Goal: Navigation & Orientation: Find specific page/section

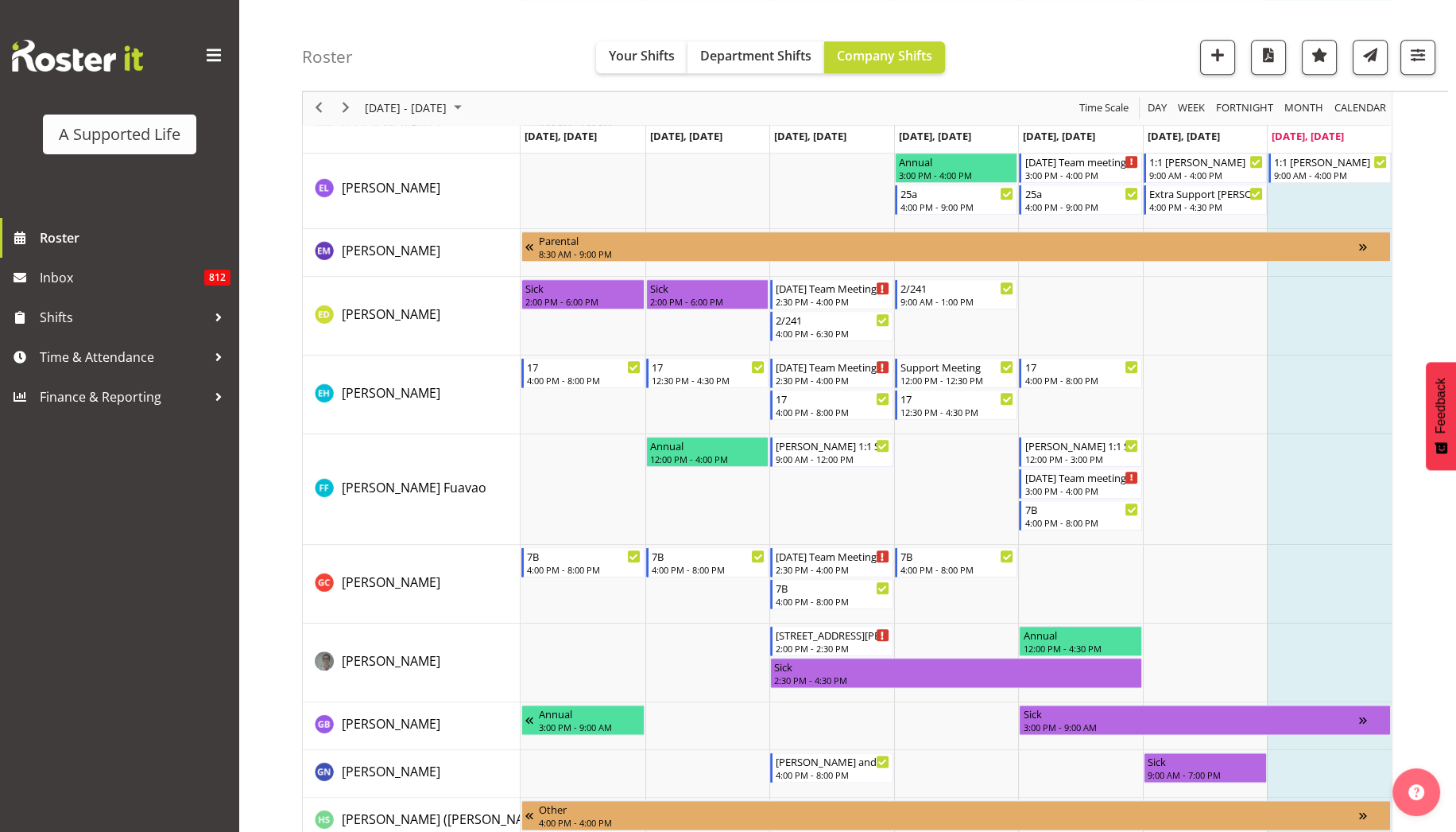
scroll to position [3002, 0]
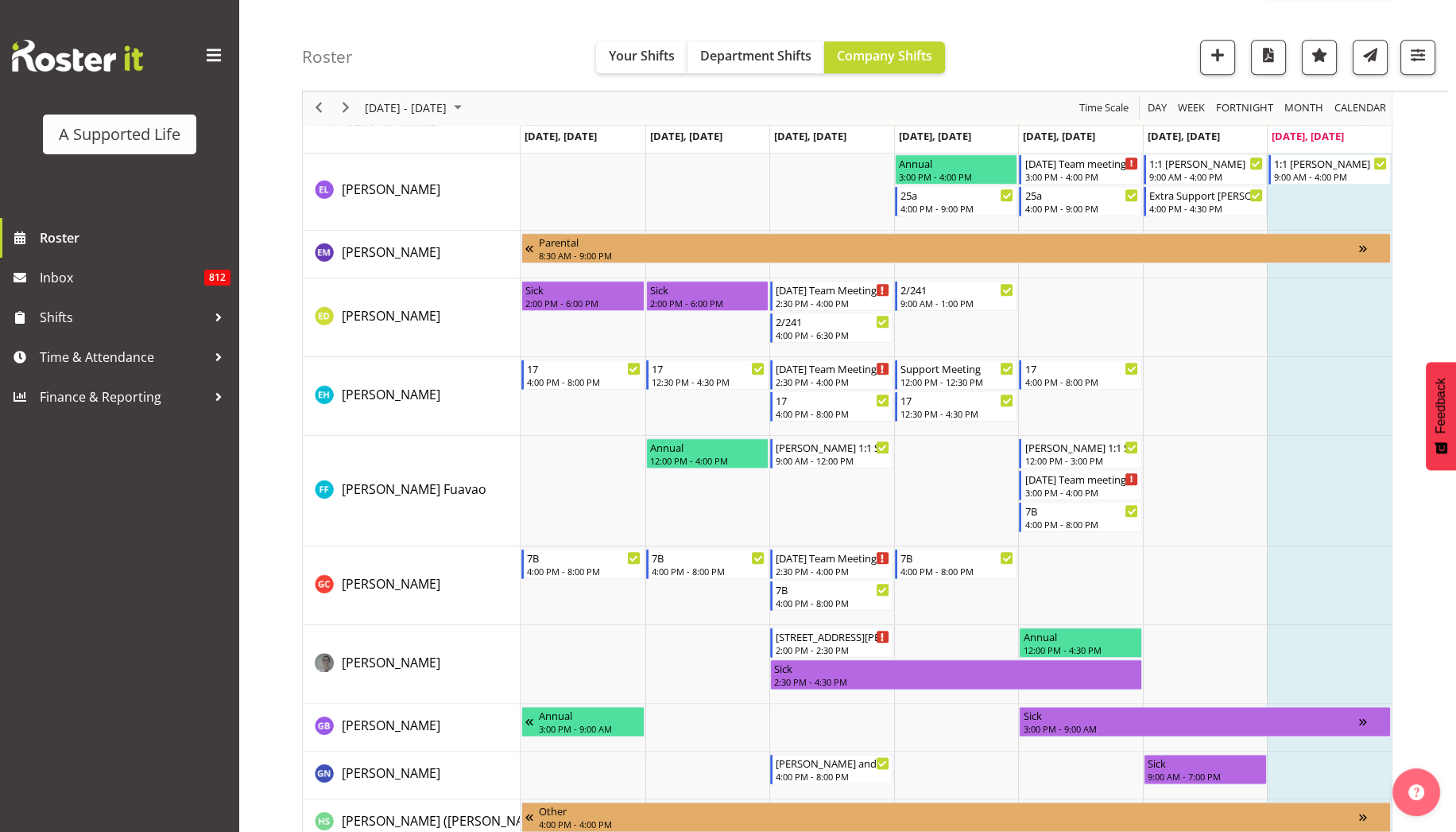
drag, startPoint x: 1444, startPoint y: 797, endPoint x: 1367, endPoint y: 792, distance: 77.2
click at [1367, 792] on td "Timeline Week of August 10, 2025" at bounding box center [1329, 775] width 125 height 47
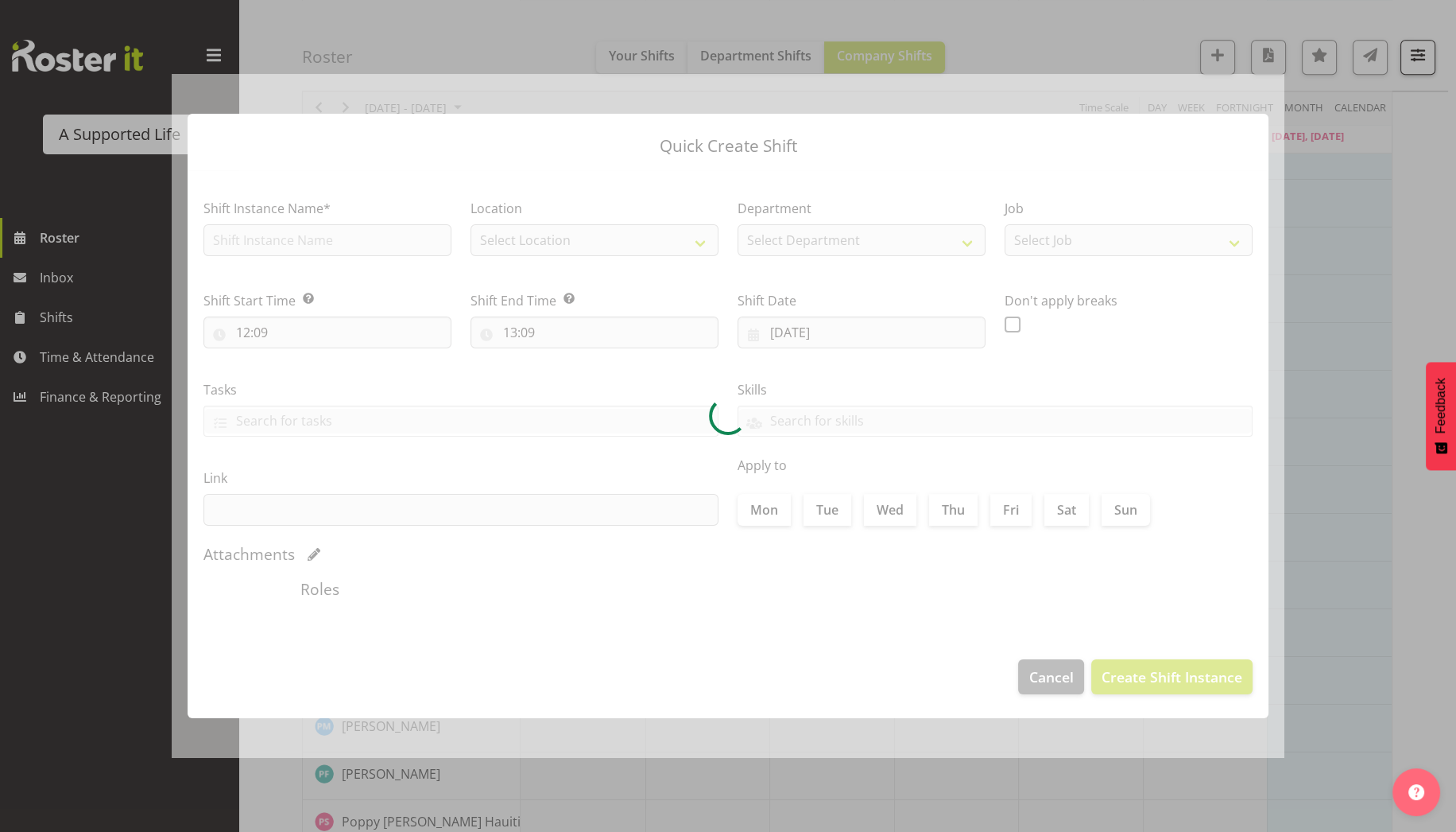
scroll to position [0, 0]
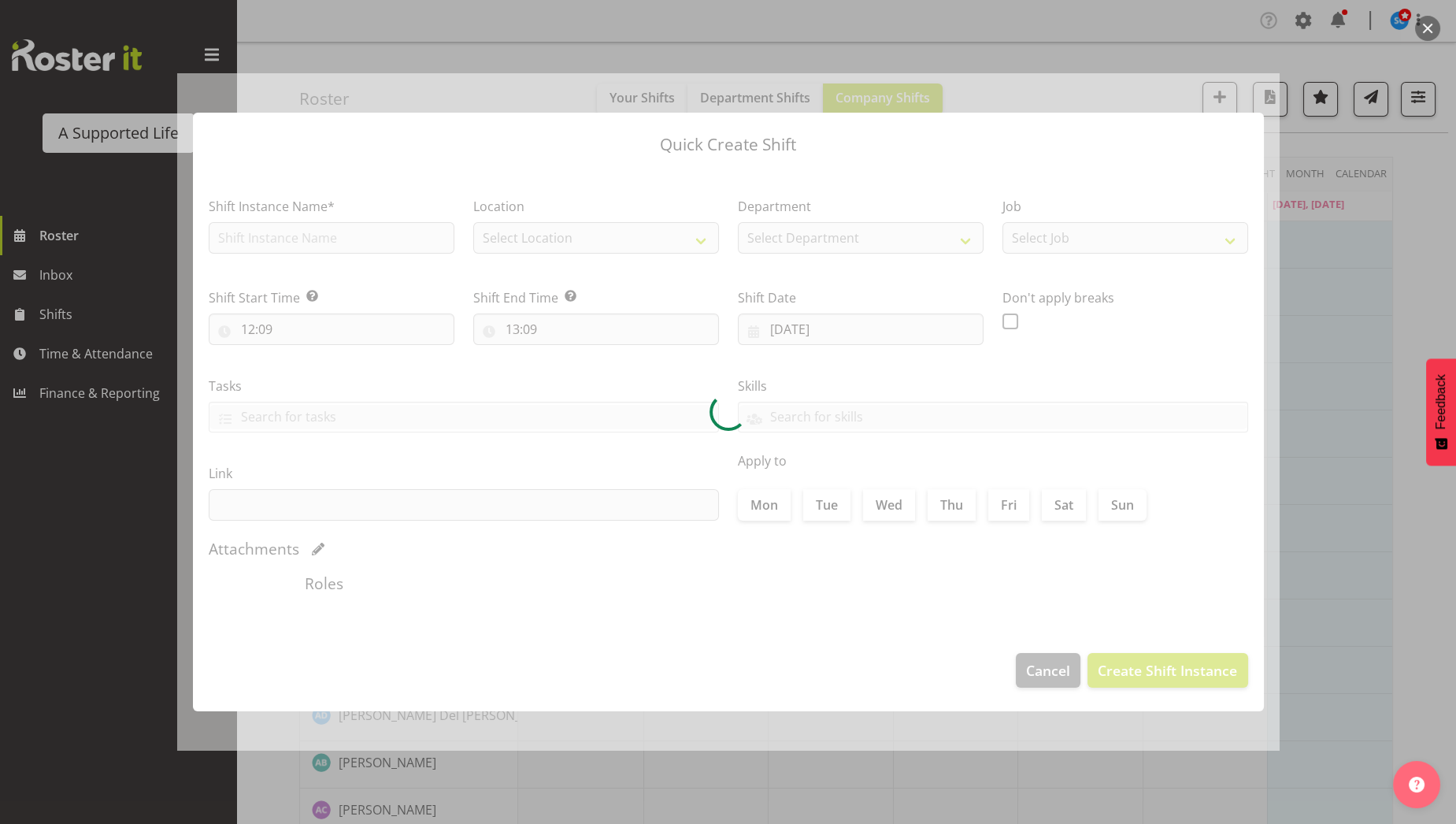
checkbox input "true"
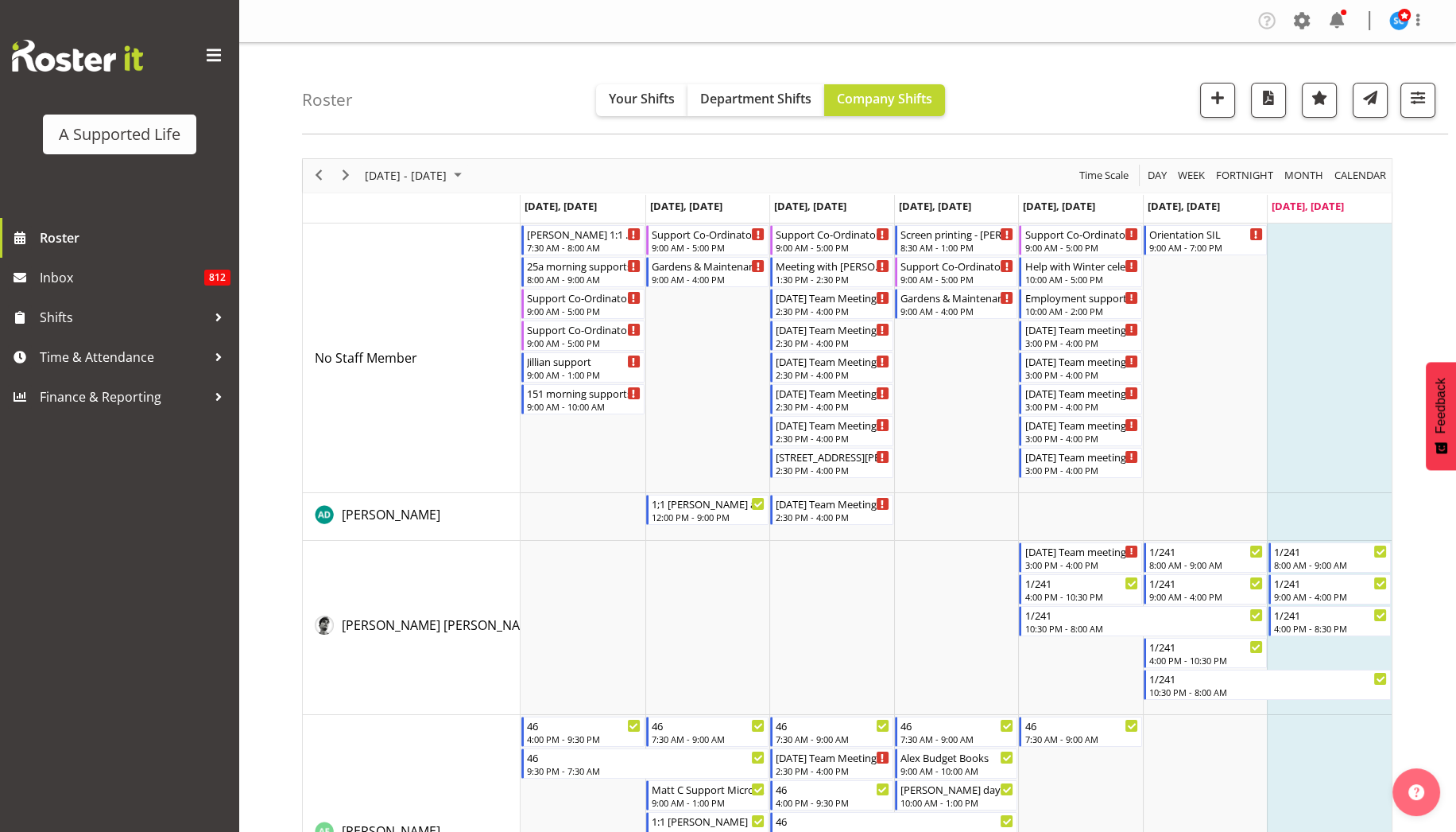
scroll to position [7663, 0]
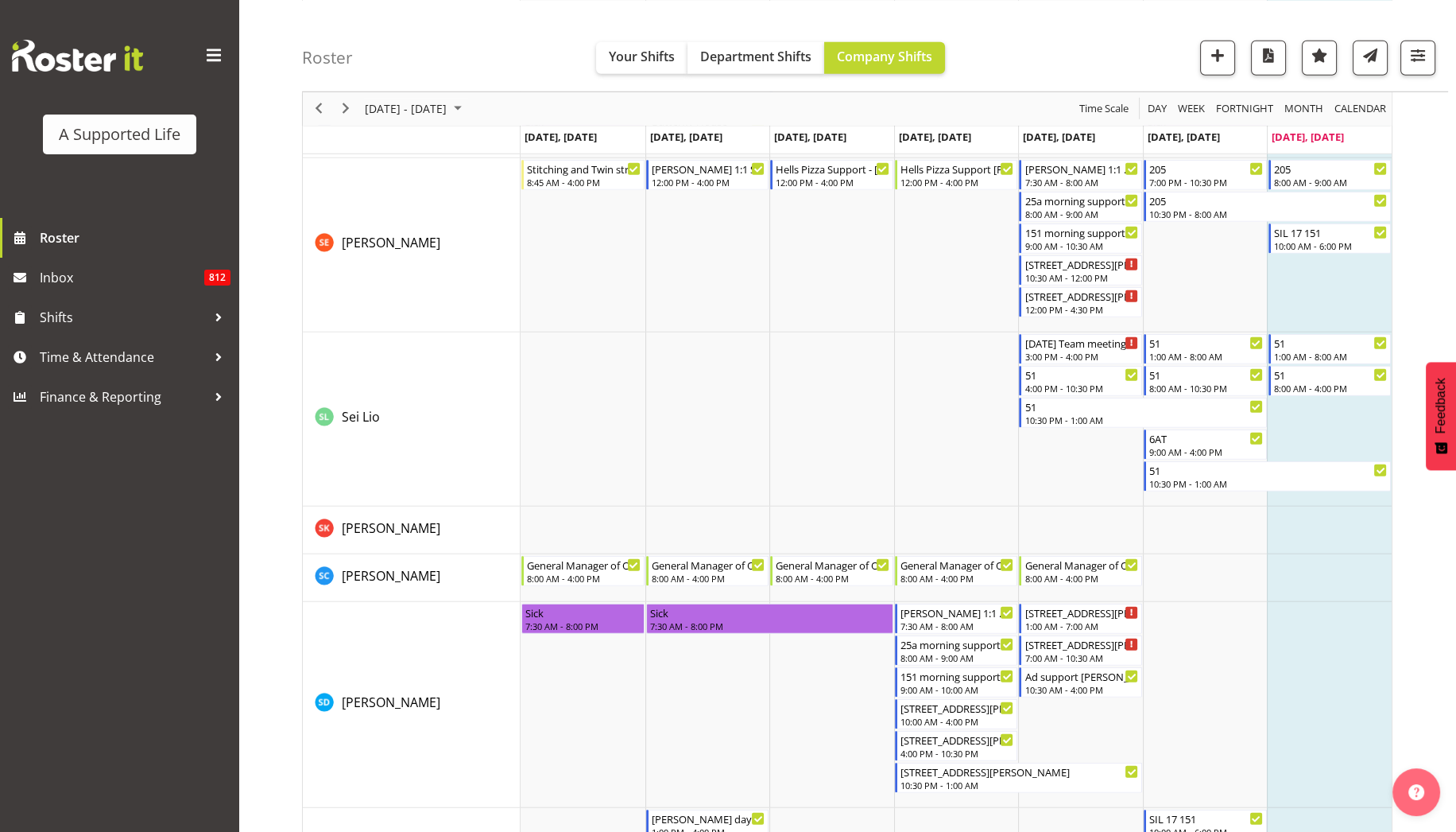
click at [1326, 406] on td "Timeline Week of August 10, 2025" at bounding box center [1329, 418] width 125 height 174
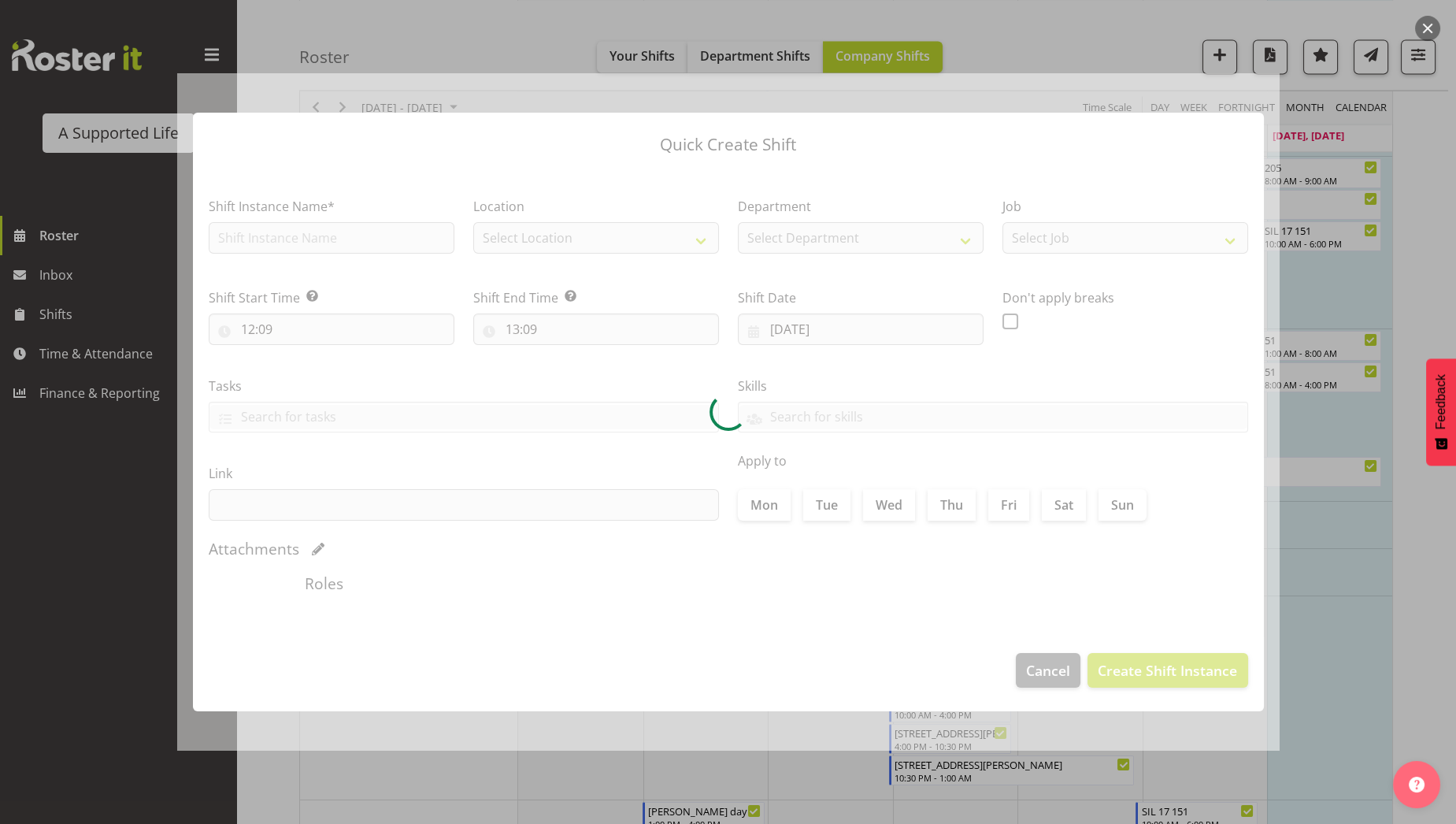
checkbox input "true"
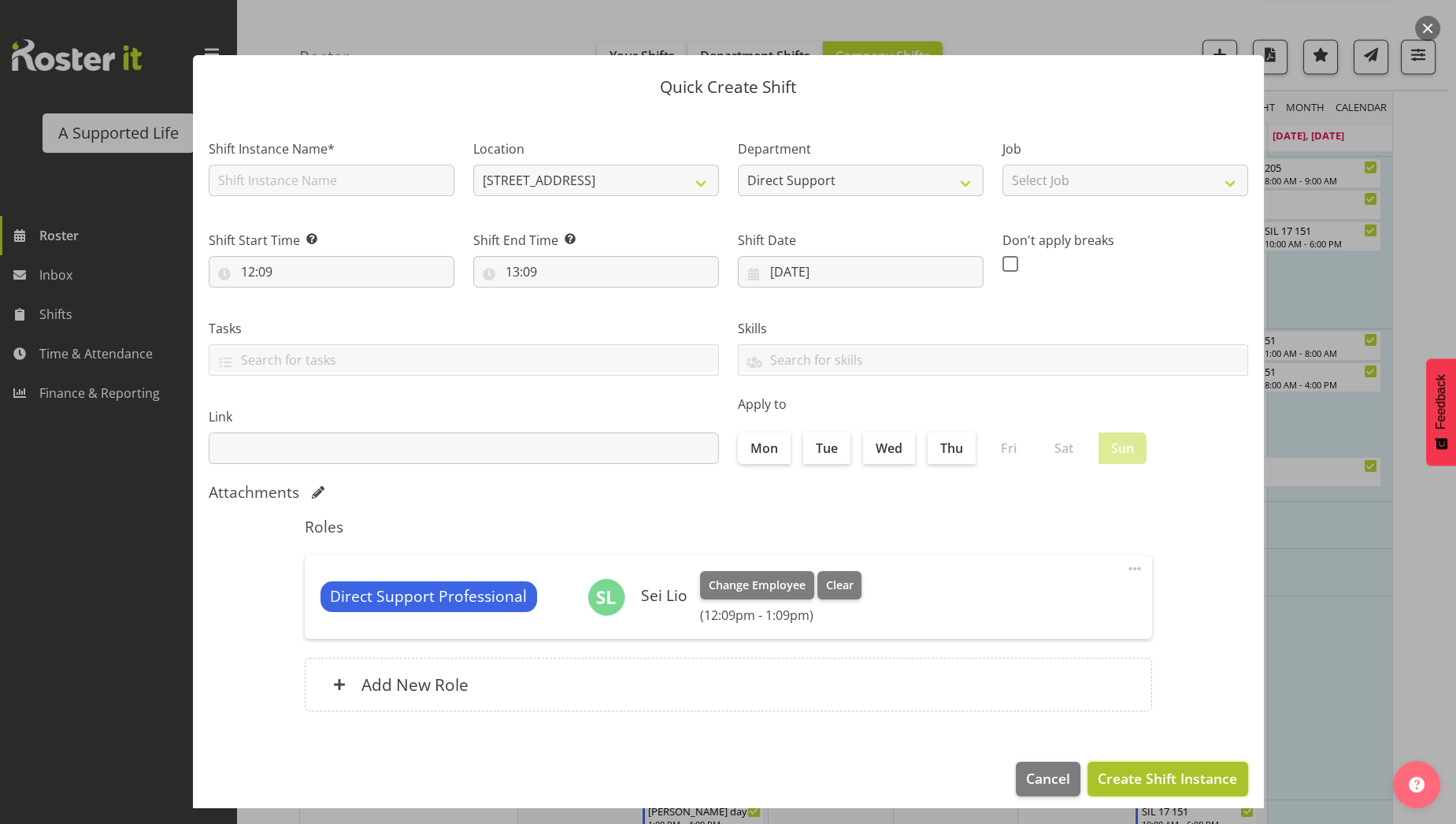
click at [1133, 774] on span "Create Shift Instance" at bounding box center [1167, 777] width 140 height 21
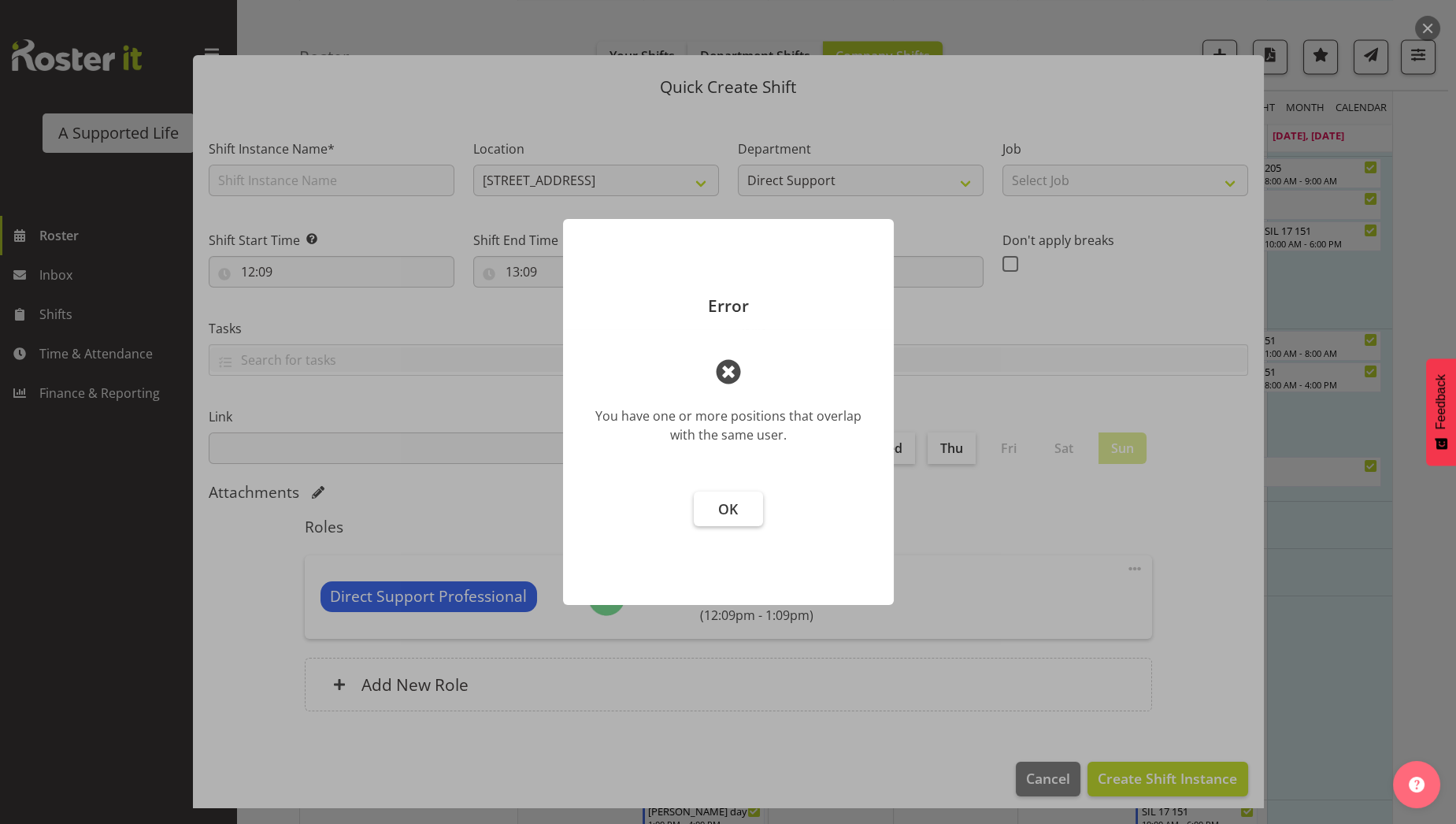
click at [736, 517] on span "OK" at bounding box center [728, 508] width 20 height 19
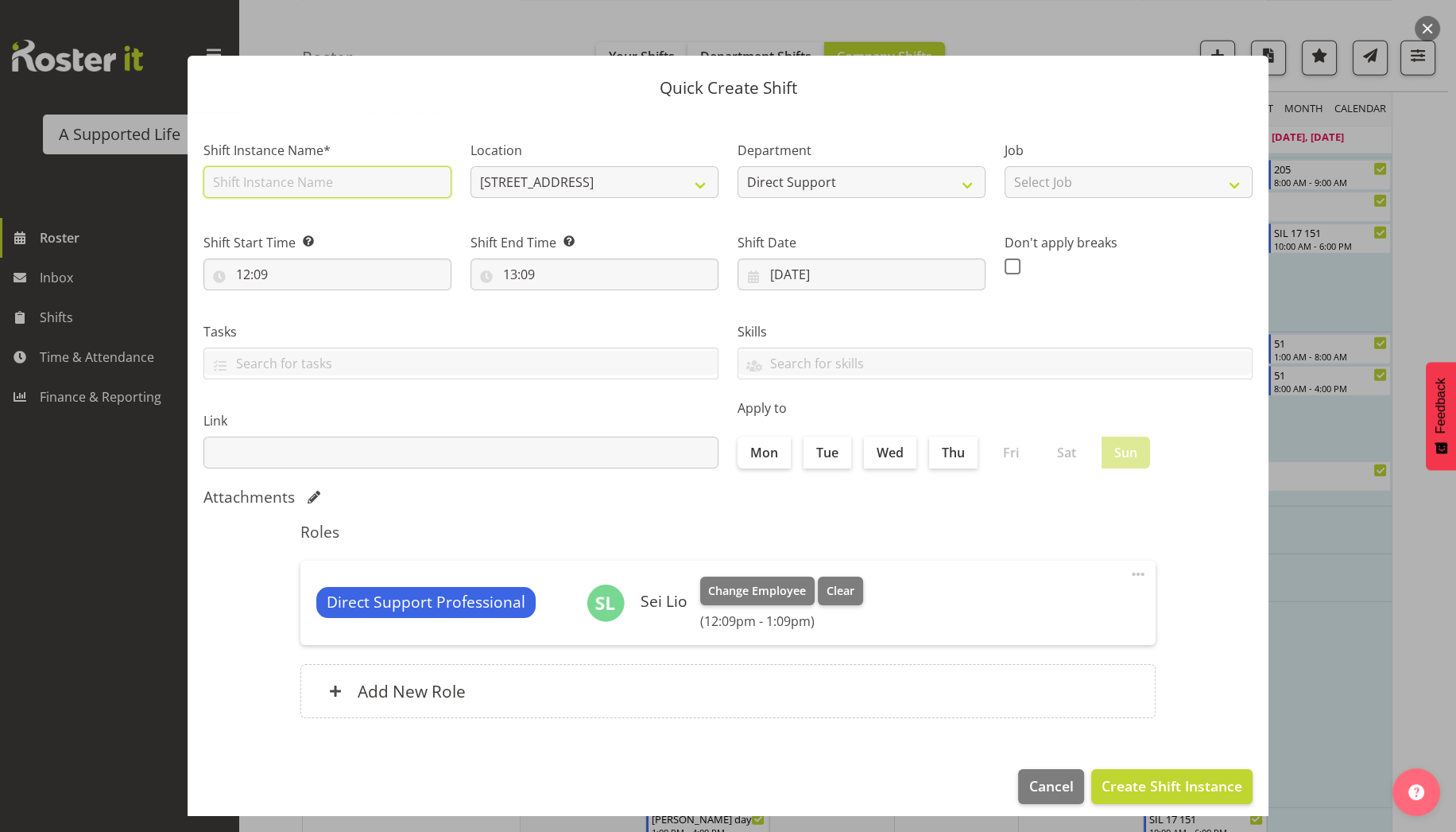
click at [385, 186] on input "text" at bounding box center [327, 182] width 248 height 32
type input "Extra support"
select select "911"
click at [234, 282] on input "12:09" at bounding box center [327, 274] width 248 height 32
click at [313, 312] on select "00 01 02 03 04 05 06 07 08 09 10 11 12 13 14 15 16 17 18 19 20 21 22 23" at bounding box center [311, 316] width 35 height 32
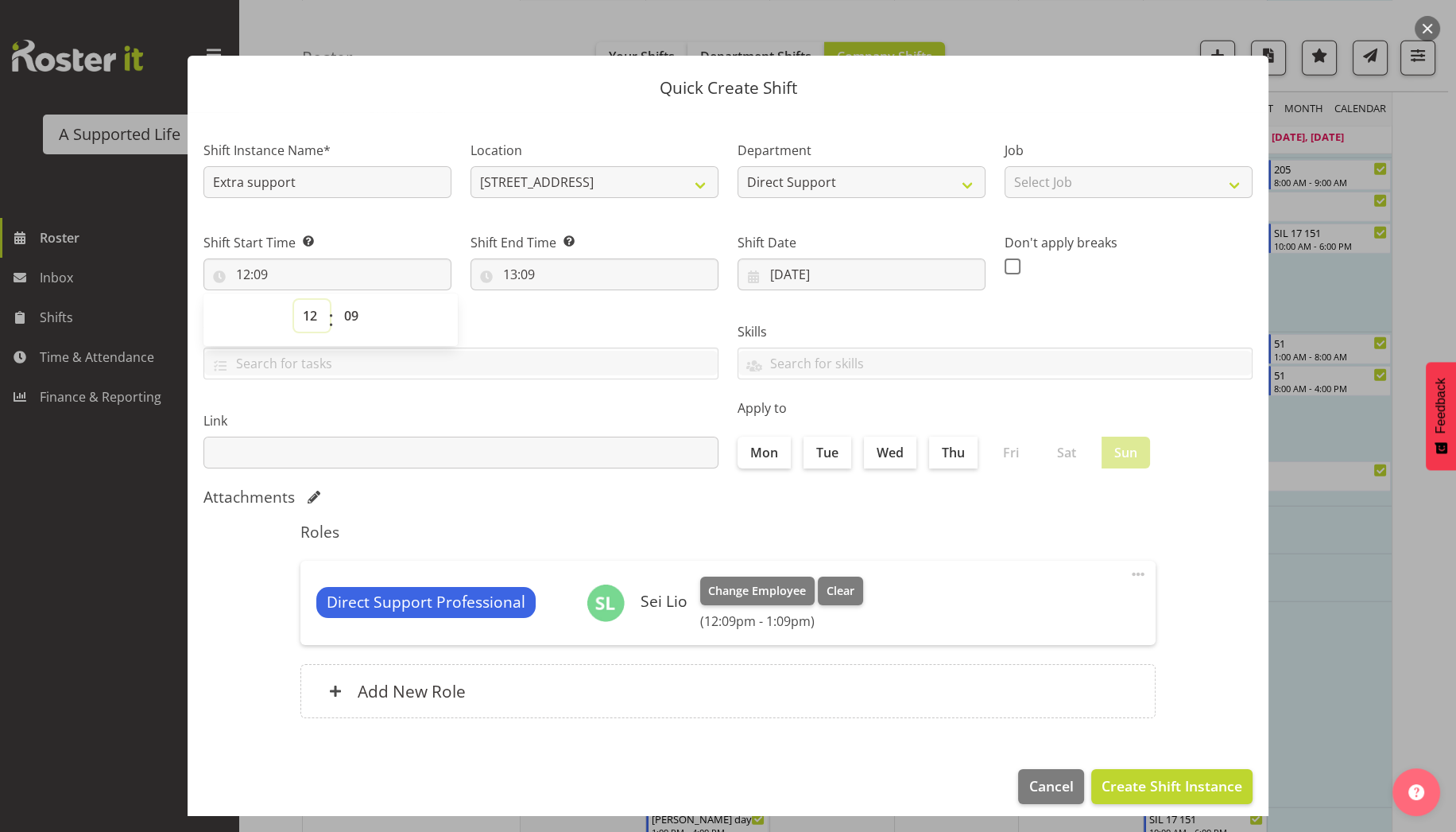
select select "16"
click at [294, 300] on select "00 01 02 03 04 05 06 07 08 09 10 11 12 13 14 15 16 17 18 19 20 21 22 23" at bounding box center [311, 316] width 35 height 32
type input "16:09"
click at [357, 324] on select "00 01 02 03 04 05 06 07 08 09 10 11 12 13 14 15 16 17 18 19 20 21 22 23 24 25 2…" at bounding box center [353, 316] width 35 height 32
select select "0"
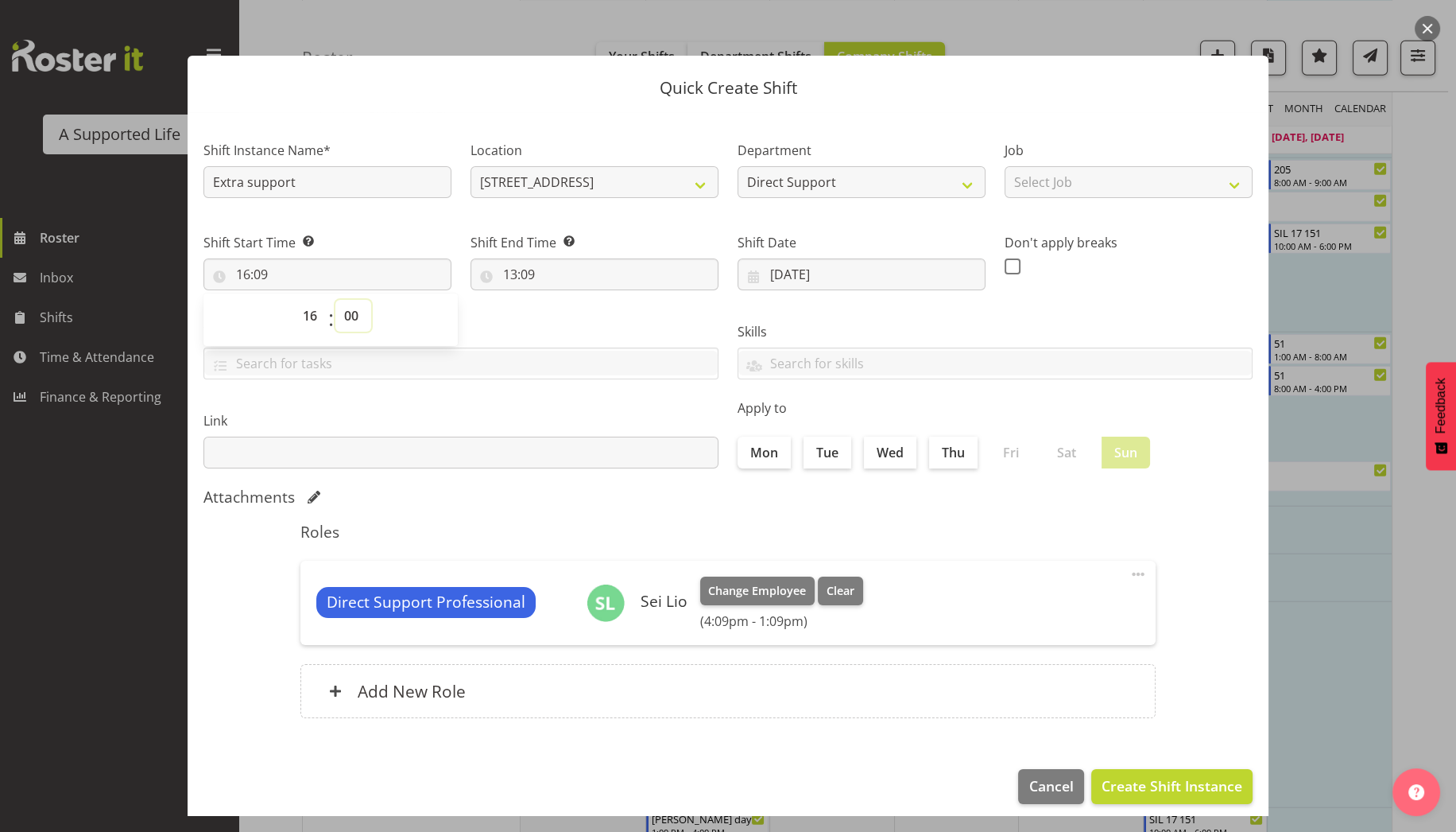
click at [335, 300] on select "00 01 02 03 04 05 06 07 08 09 10 11 12 13 14 15 16 17 18 19 20 21 22 23 24 25 2…" at bounding box center [353, 316] width 35 height 32
type input "16:00"
click at [519, 276] on input "13:09" at bounding box center [594, 274] width 248 height 32
click at [571, 326] on select "00 01 02 03 04 05 06 07 08 09 10 11 12 13 14 15 16 17 18 19 20 21 22 23" at bounding box center [578, 316] width 35 height 32
select select "20"
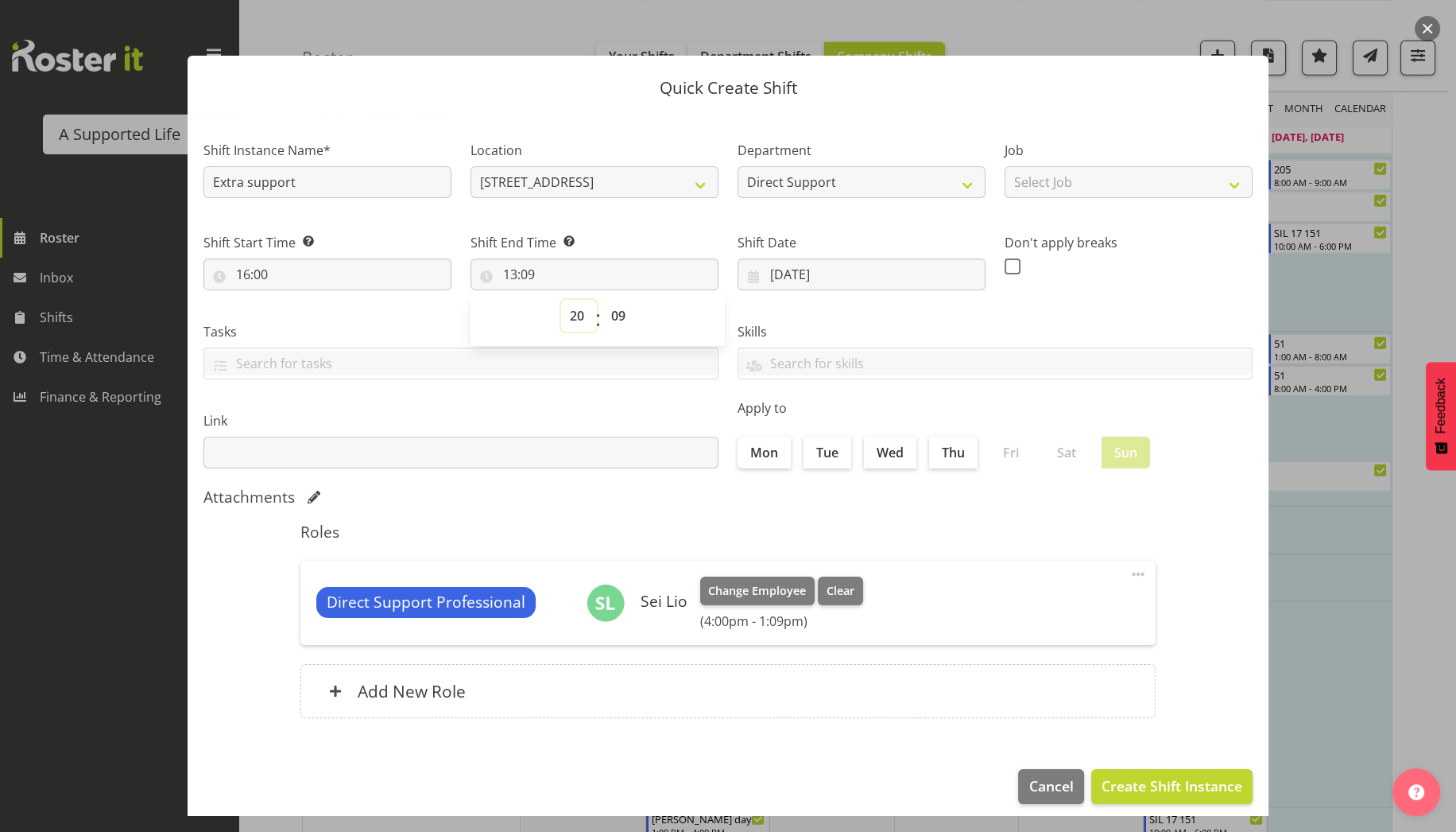
click at [561, 300] on select "00 01 02 03 04 05 06 07 08 09 10 11 12 13 14 15 16 17 18 19 20 21 22 23" at bounding box center [578, 316] width 35 height 32
type input "20:09"
click at [623, 316] on select "00 01 02 03 04 05 06 07 08 09 10 11 12 13 14 15 16 17 18 19 20 21 22 23 24 25 2…" at bounding box center [620, 316] width 35 height 32
select select "0"
click at [603, 300] on select "00 01 02 03 04 05 06 07 08 09 10 11 12 13 14 15 16 17 18 19 20 21 22 23 24 25 2…" at bounding box center [620, 316] width 35 height 32
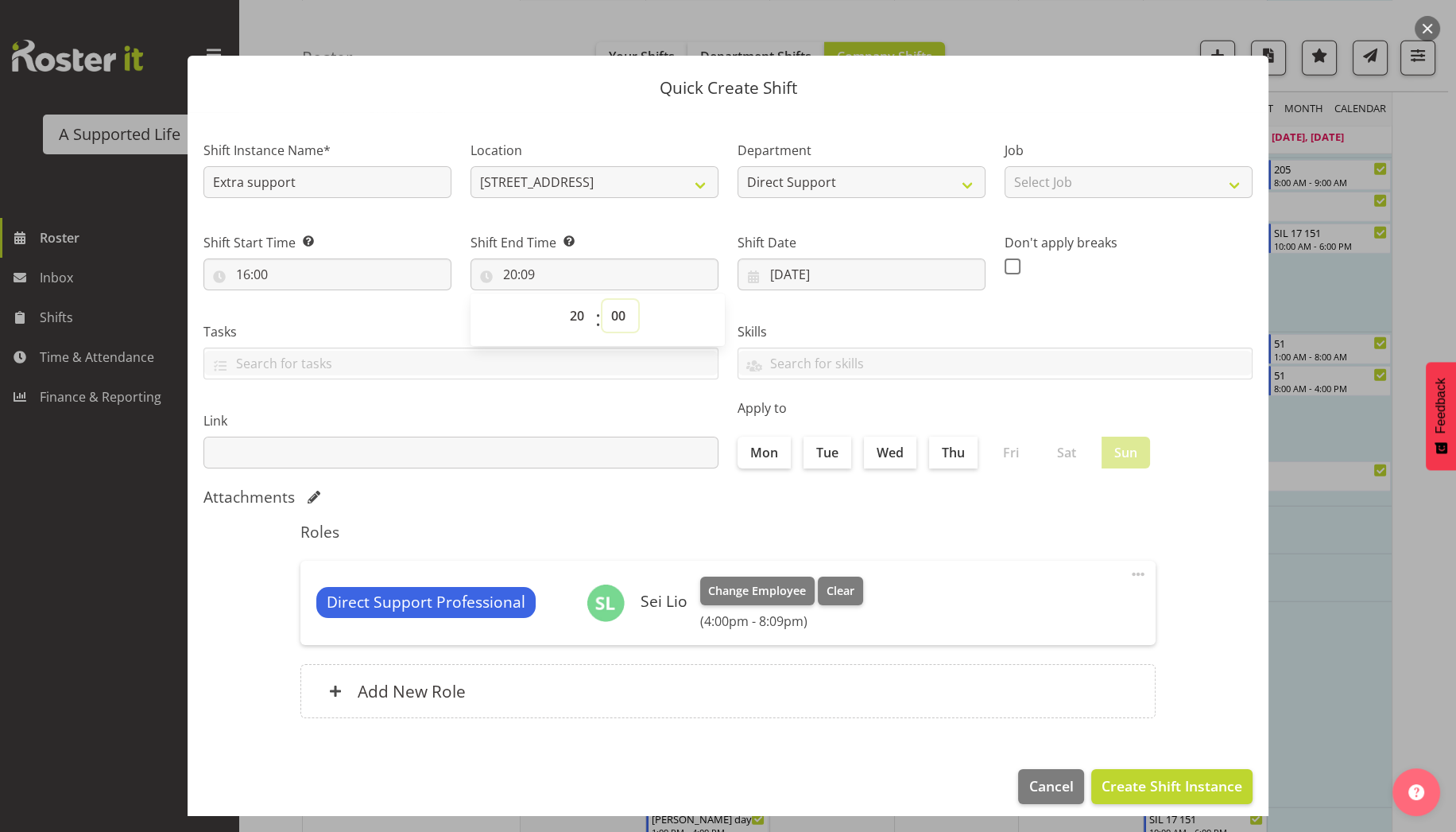
type input "20:00"
click at [1046, 782] on span "Cancel" at bounding box center [1051, 785] width 45 height 21
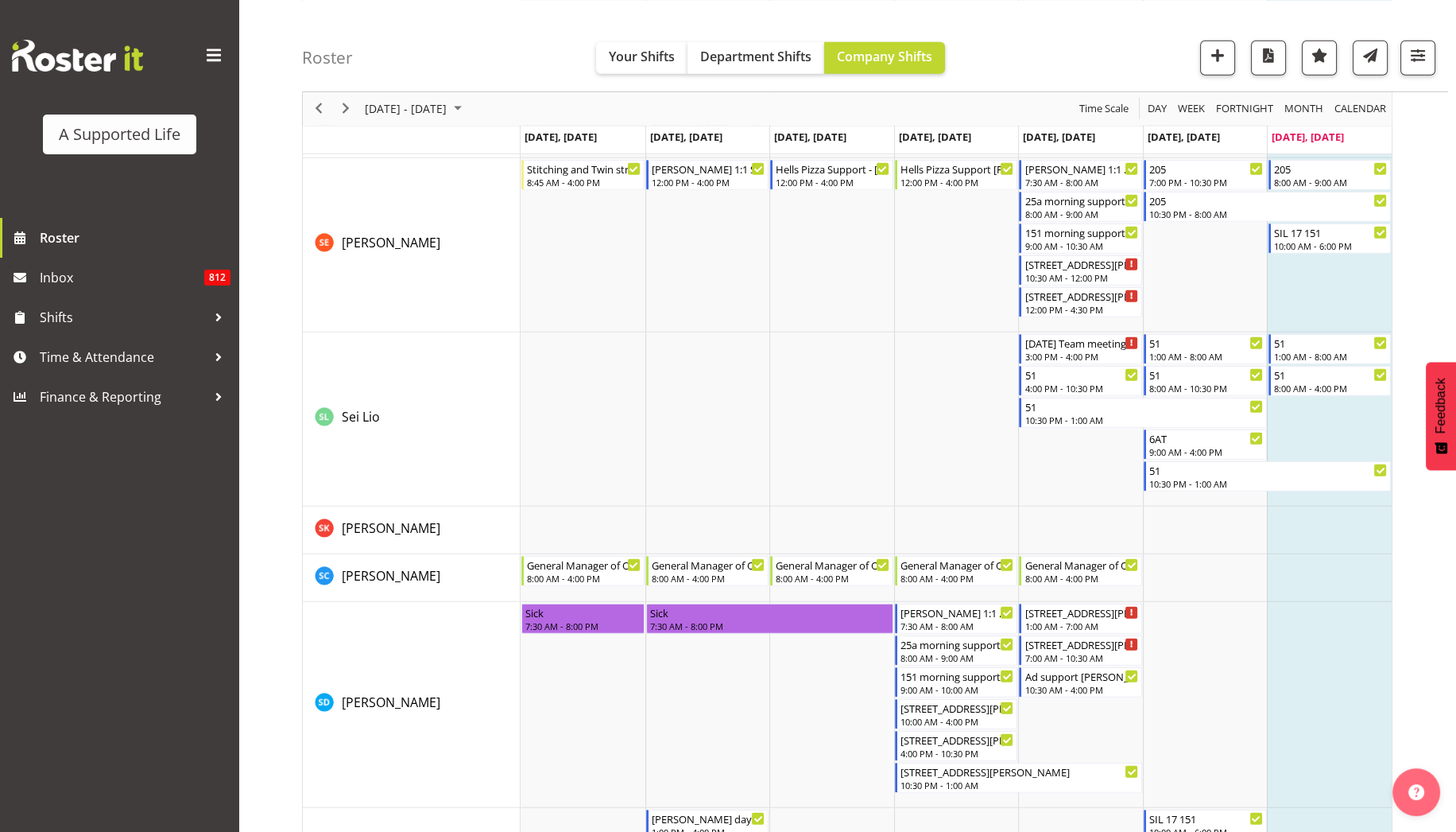
click at [1316, 532] on td "Timeline Week of August 10, 2025" at bounding box center [1329, 530] width 125 height 47
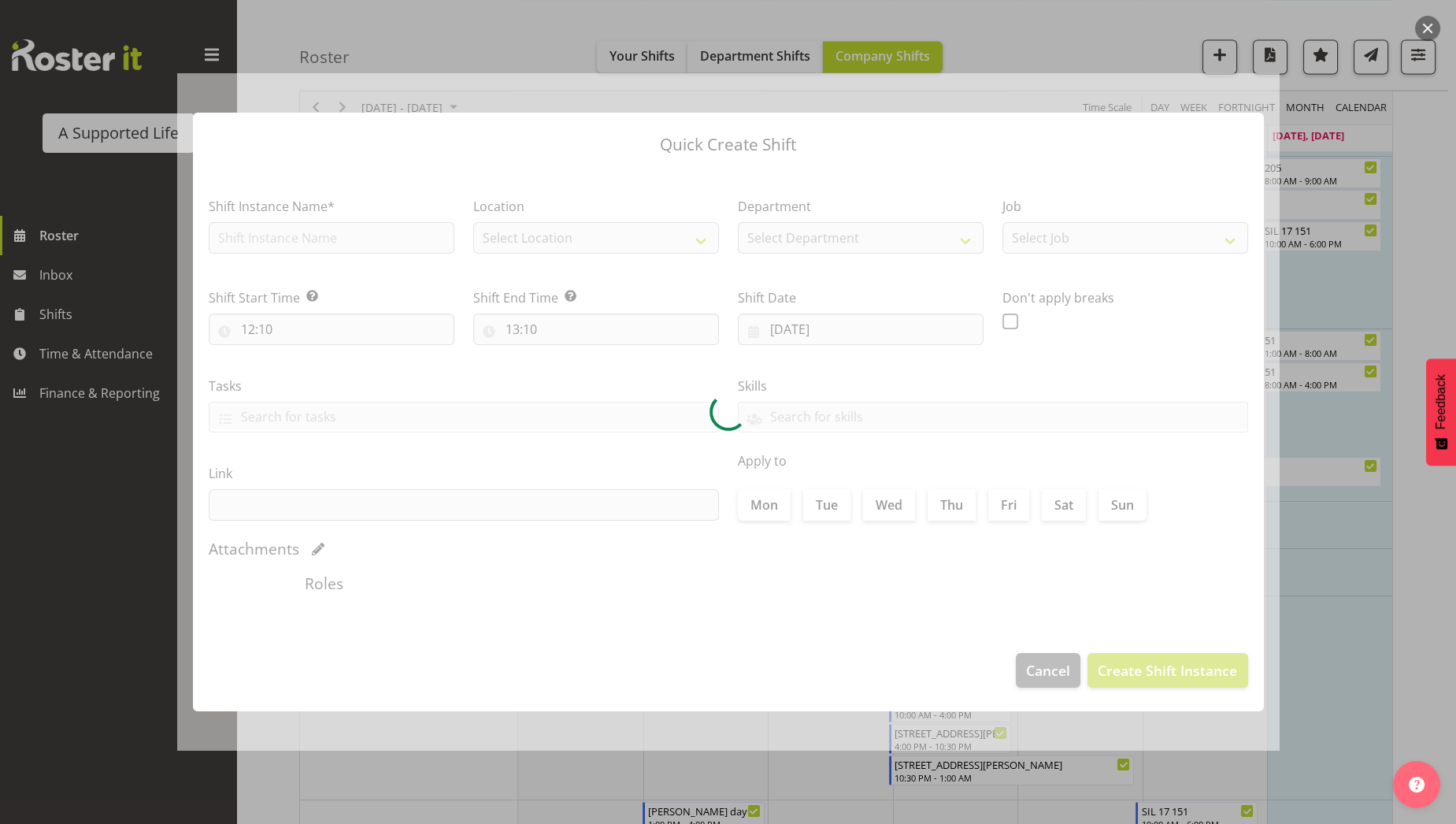
checkbox input "true"
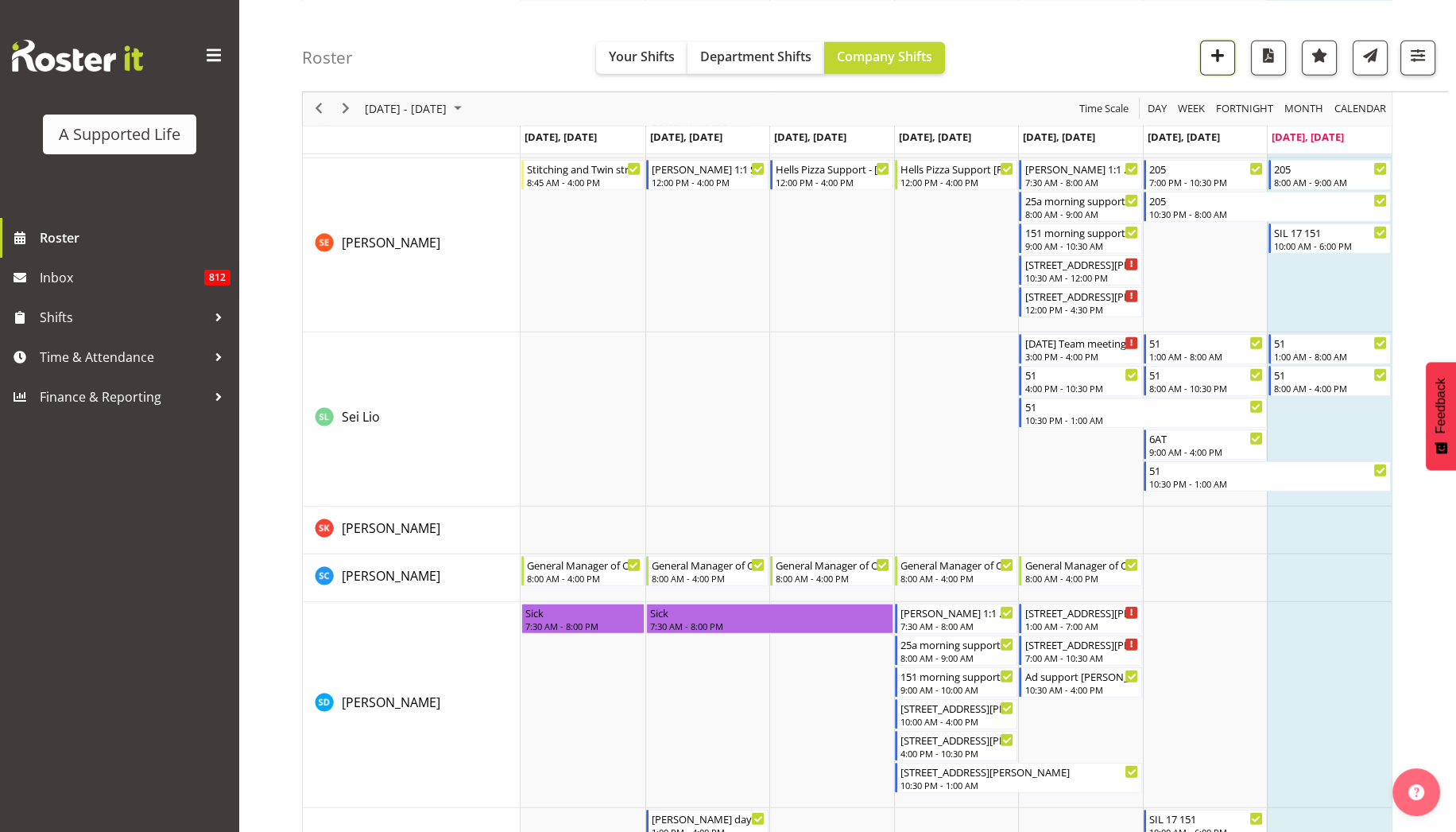
click at [1218, 54] on span "button" at bounding box center [1217, 55] width 21 height 21
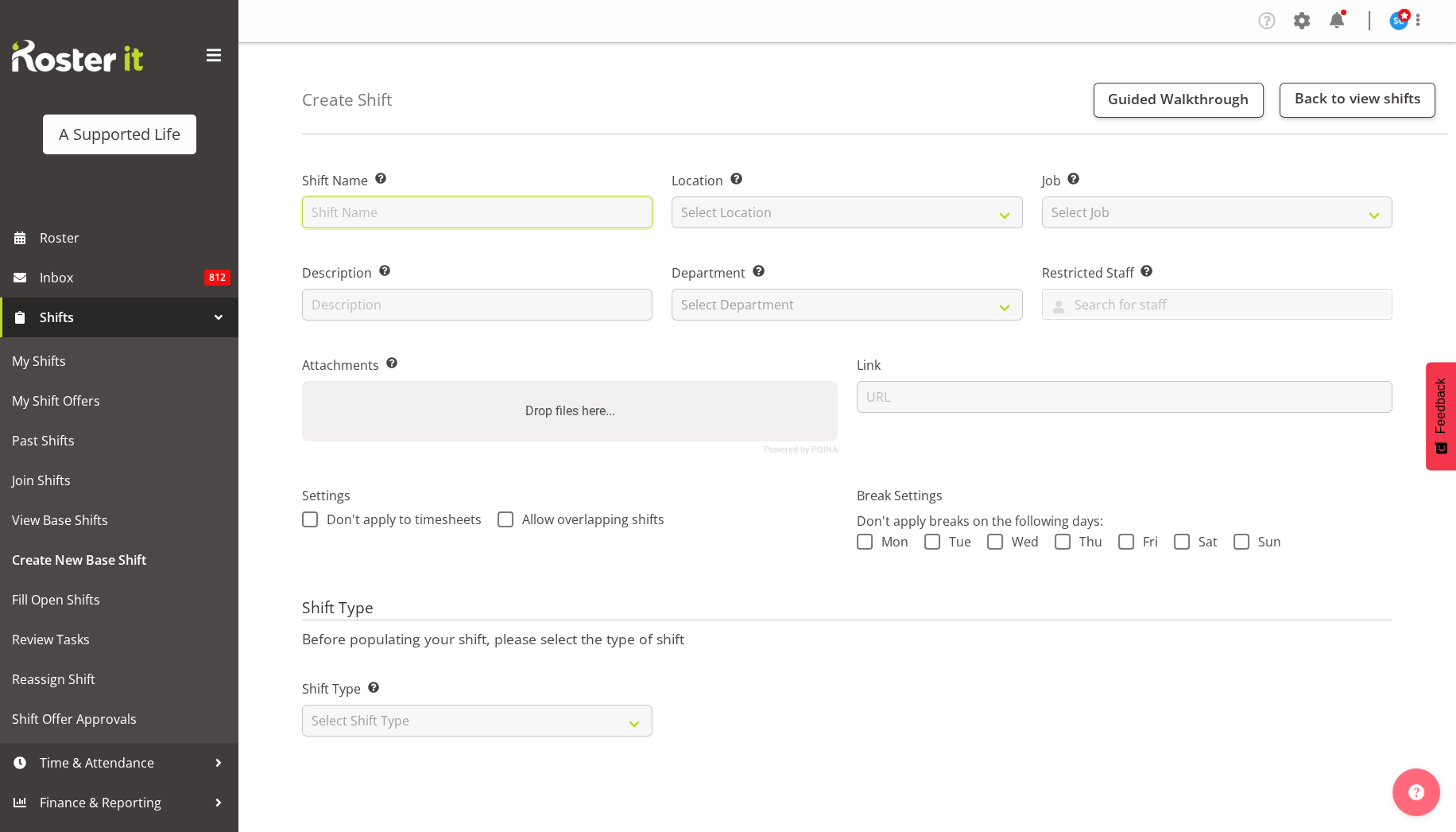
click at [466, 212] on input "text" at bounding box center [477, 212] width 351 height 32
type input "Support 51"
click at [693, 215] on select "Select Location 1.241 Edmonton Road 1/23 Taitua Drive 102 Lincoln Road 12b Cole…" at bounding box center [847, 212] width 351 height 32
select select "911"
click at [672, 196] on select "Select Location 1.241 Edmonton Road 1/23 Taitua Drive 102 Lincoln Road 12b Cole…" at bounding box center [847, 212] width 351 height 32
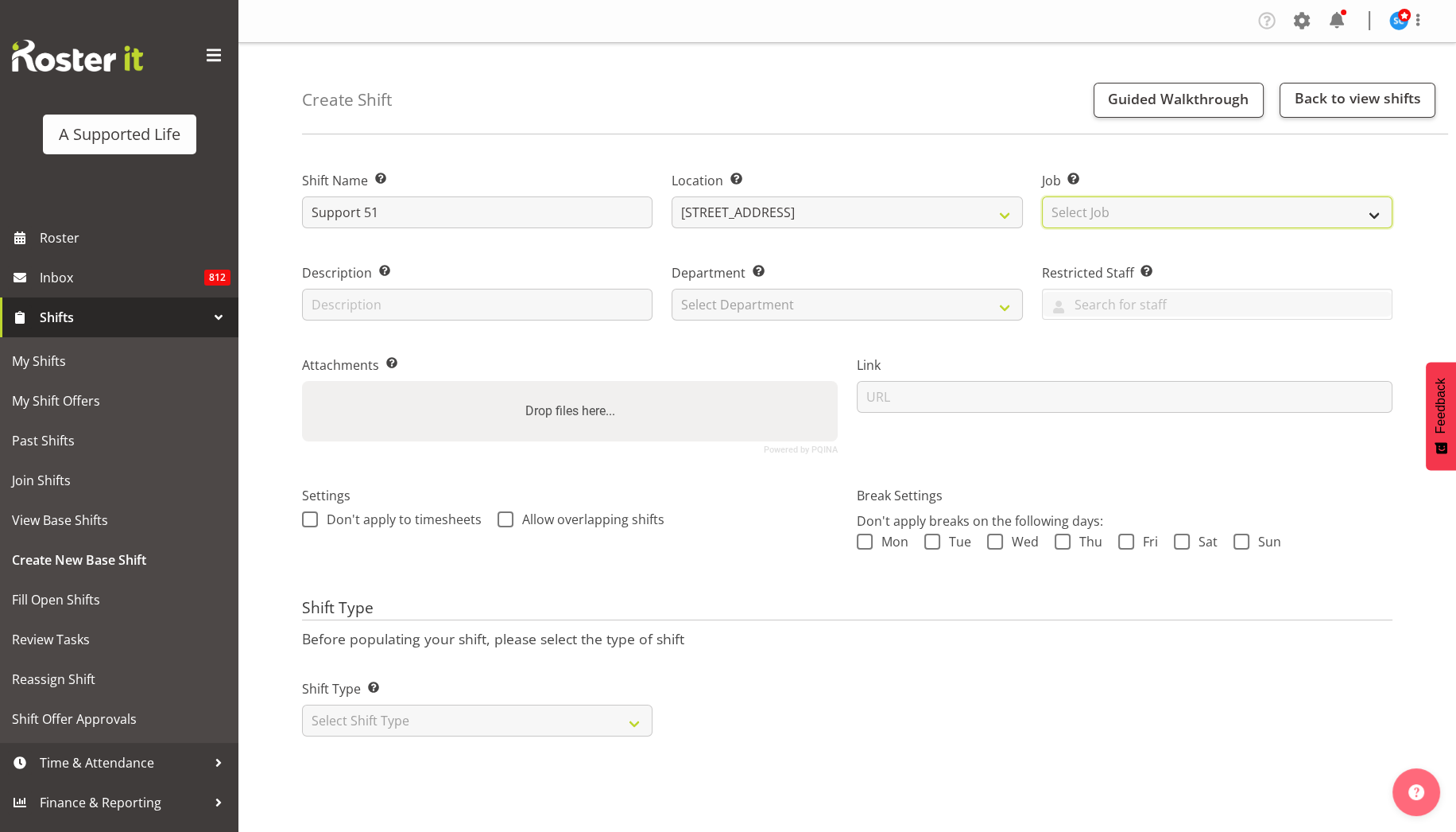
click at [1121, 219] on select "Select Job Create new job Accounts and Payroll Admin Support Aspirations and Su…" at bounding box center [1217, 212] width 351 height 32
select select "4112"
click at [1042, 196] on select "Select Job Create new job Accounts and Payroll Admin Support Aspirations and Su…" at bounding box center [1217, 212] width 351 height 32
click at [530, 306] on input "text" at bounding box center [477, 304] width 351 height 32
type input "Support"
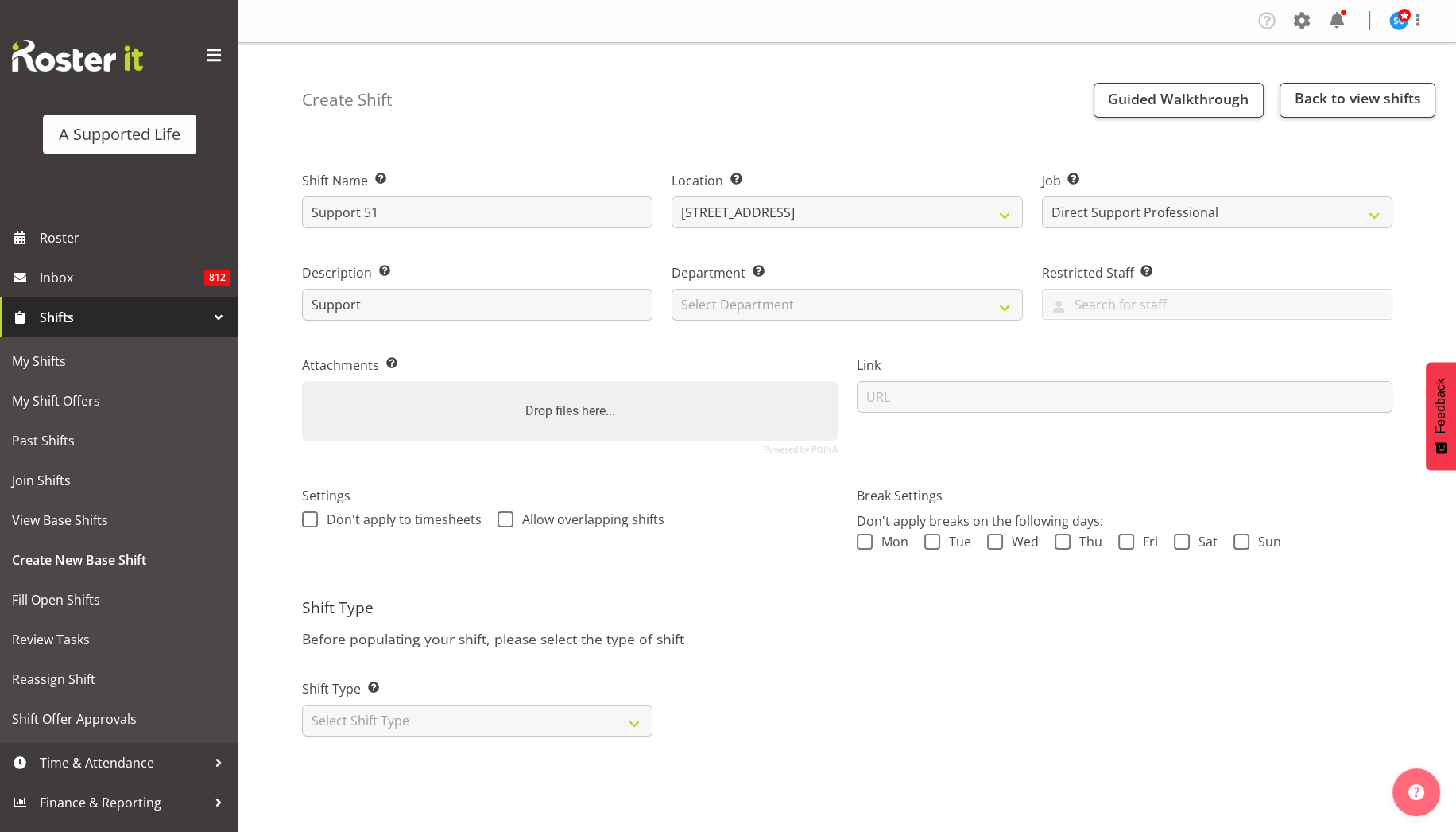
click at [704, 400] on div "Drop files here..." at bounding box center [569, 411] width 535 height 60
click at [302, 381] on input "Drop files here..." at bounding box center [569, 383] width 535 height 5
click at [888, 300] on select "Select Department Direct Support Office Crew Other two4nine" at bounding box center [847, 304] width 351 height 32
select select "564"
click at [672, 288] on select "Select Department Direct Support Office Crew Other two4nine" at bounding box center [847, 304] width 351 height 32
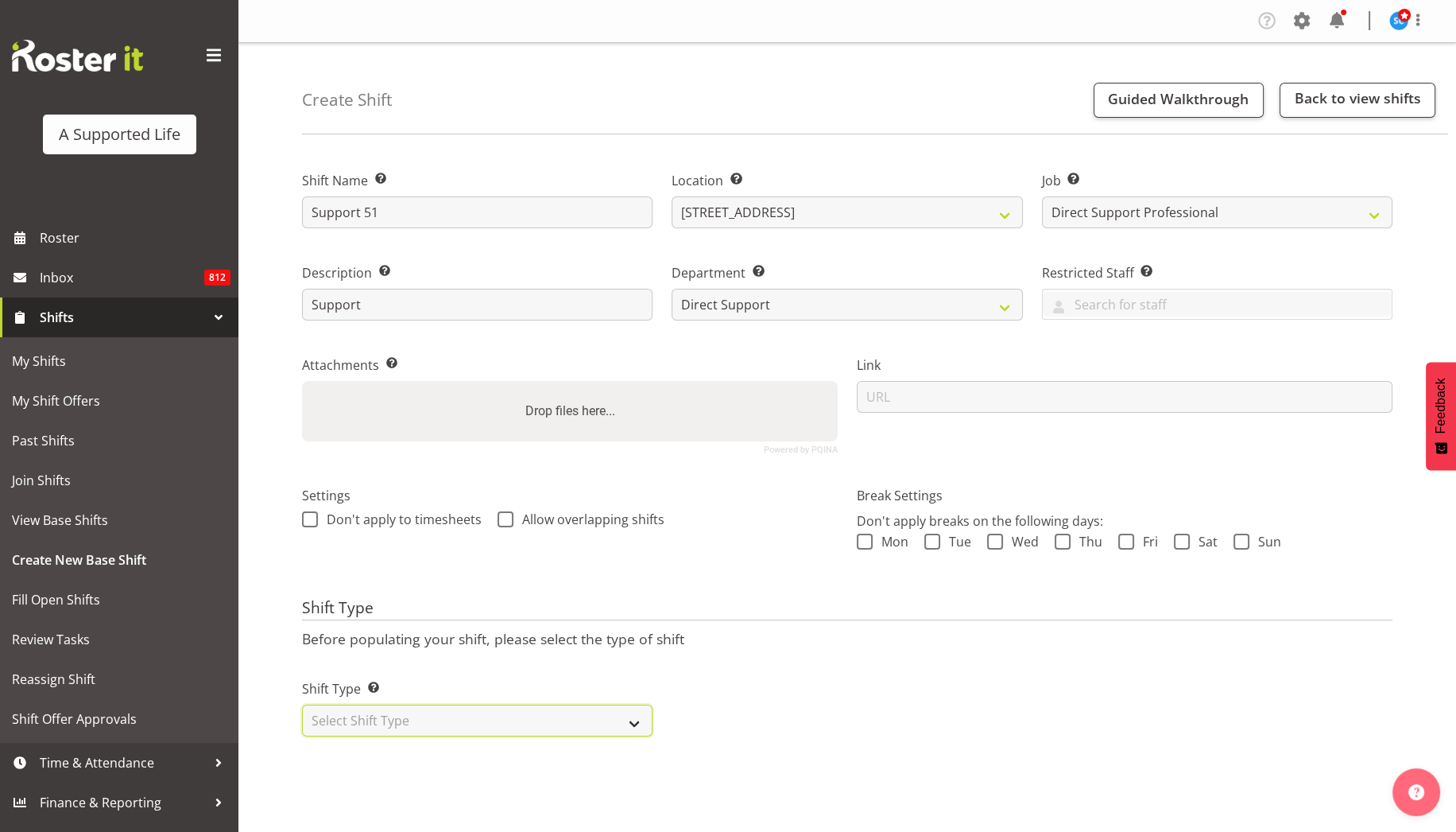
click at [639, 725] on select "Select Shift Type One Off Shift Recurring Shift Rotating Shift" at bounding box center [477, 720] width 351 height 32
select select "one_off"
click at [302, 705] on select "Select Shift Type One Off Shift Recurring Shift Rotating Shift" at bounding box center [477, 720] width 351 height 32
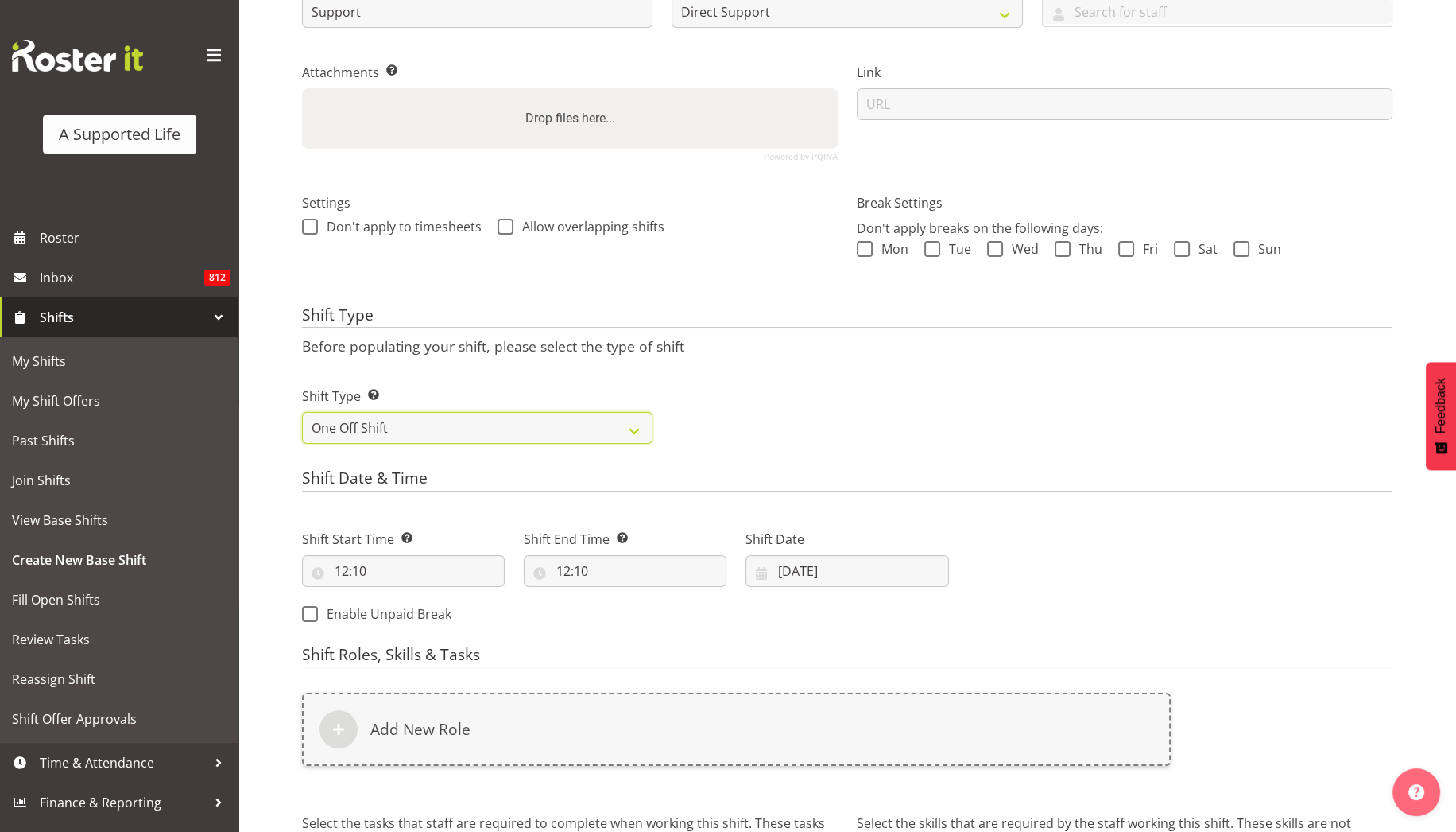
scroll to position [291, 0]
click at [80, 235] on span "Roster" at bounding box center [135, 237] width 191 height 24
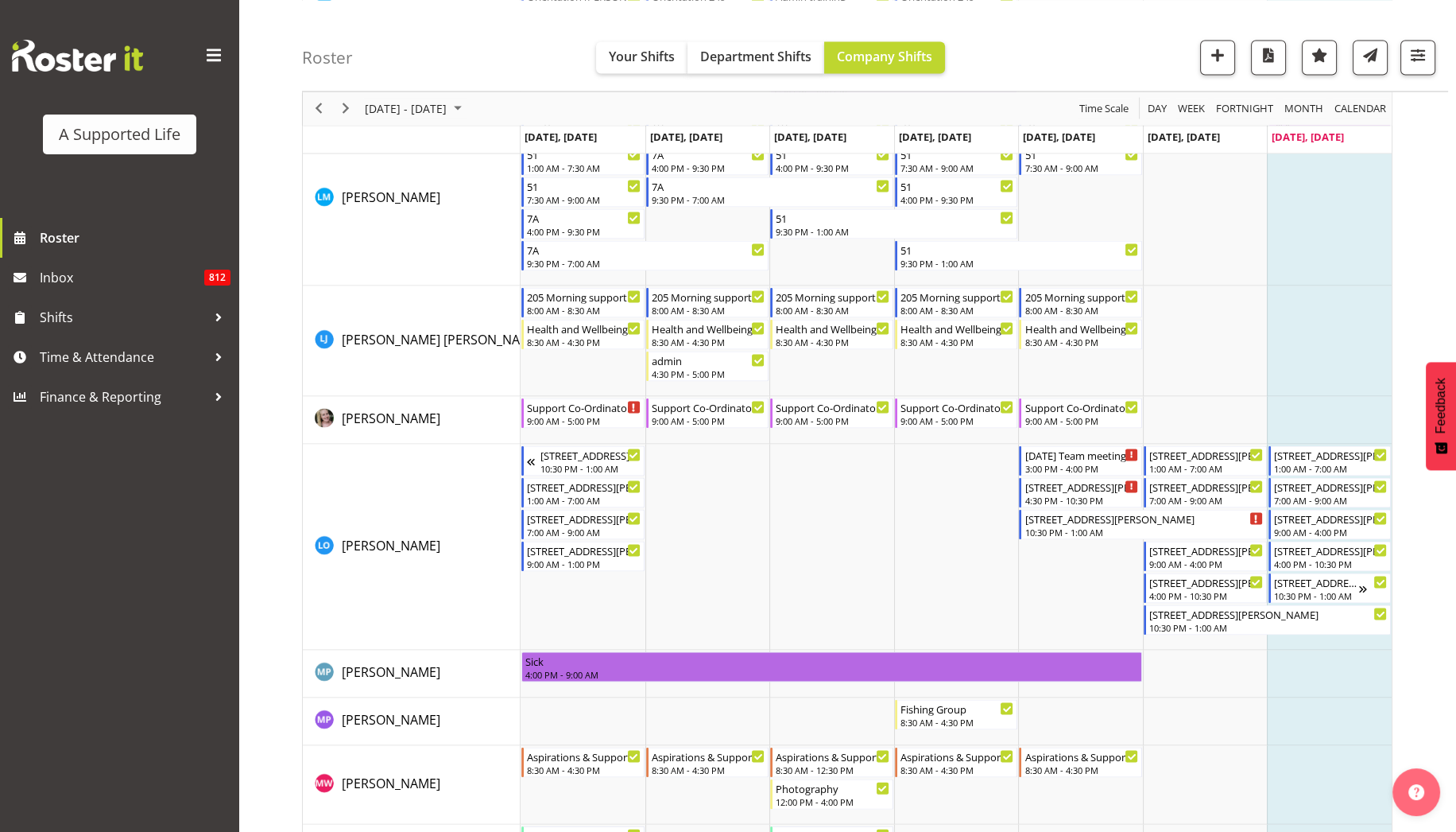
scroll to position [5360, 0]
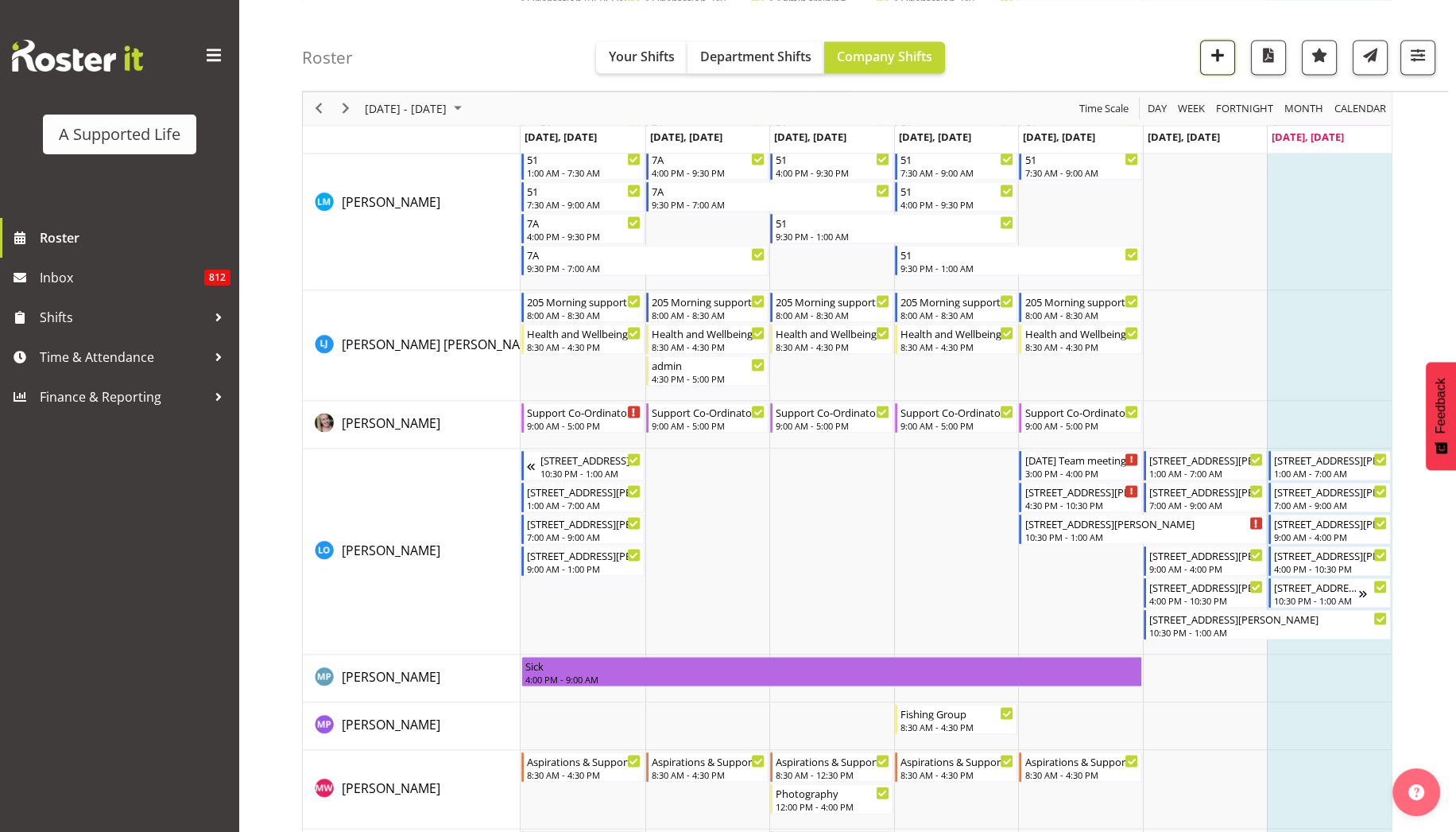
click at [1222, 54] on span "button" at bounding box center [1217, 55] width 21 height 21
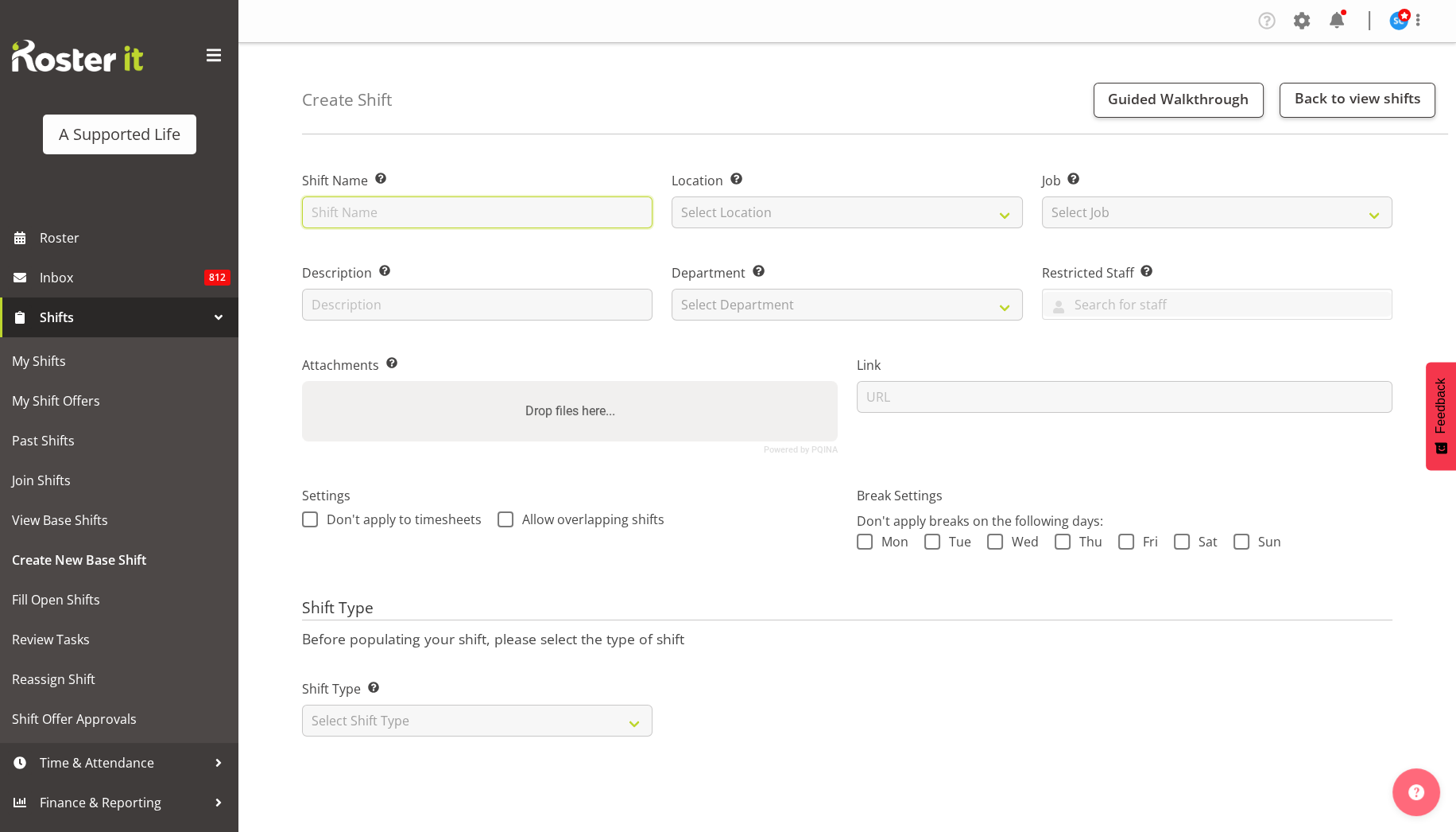
click at [496, 221] on input "text" at bounding box center [477, 212] width 351 height 32
type input "Support 51"
click at [738, 211] on select "Select Location 1.241 Edmonton Road 1/23 Taitua Drive 102 Lincoln Road 12b Cole…" at bounding box center [847, 212] width 351 height 32
select select "911"
click at [672, 196] on select "Select Location 1.241 Edmonton Road 1/23 Taitua Drive 102 Lincoln Road 12b Cole…" at bounding box center [847, 212] width 351 height 32
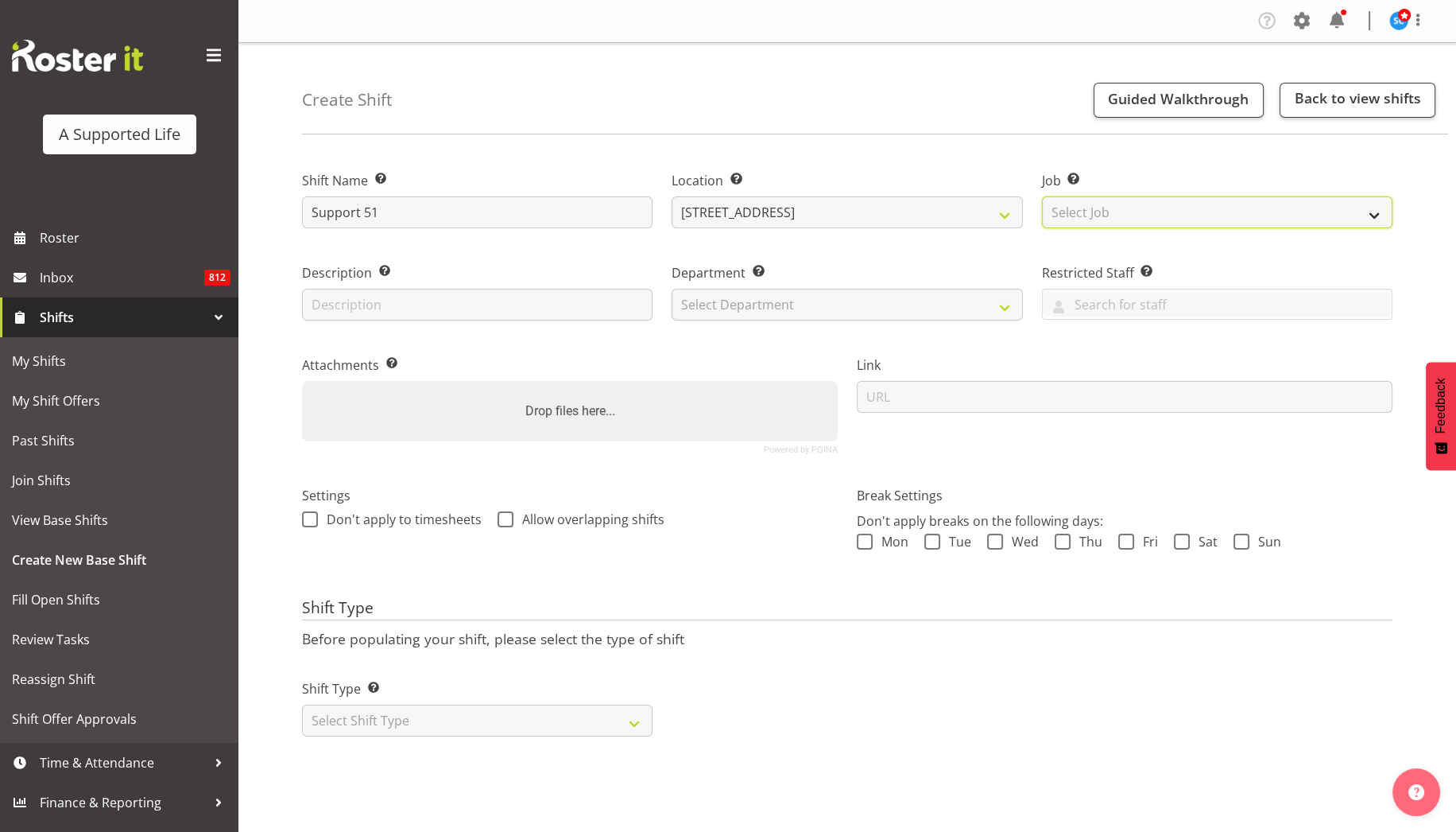
click at [1121, 217] on select "Select Job Create new job Accounts and Payroll Admin Support Aspirations and Su…" at bounding box center [1217, 212] width 351 height 32
select select "4112"
click at [1042, 196] on select "Select Job Create new job Accounts and Payroll Admin Support Aspirations and Su…" at bounding box center [1217, 212] width 351 height 32
click at [511, 304] on input "text" at bounding box center [477, 304] width 351 height 32
type input "Support"
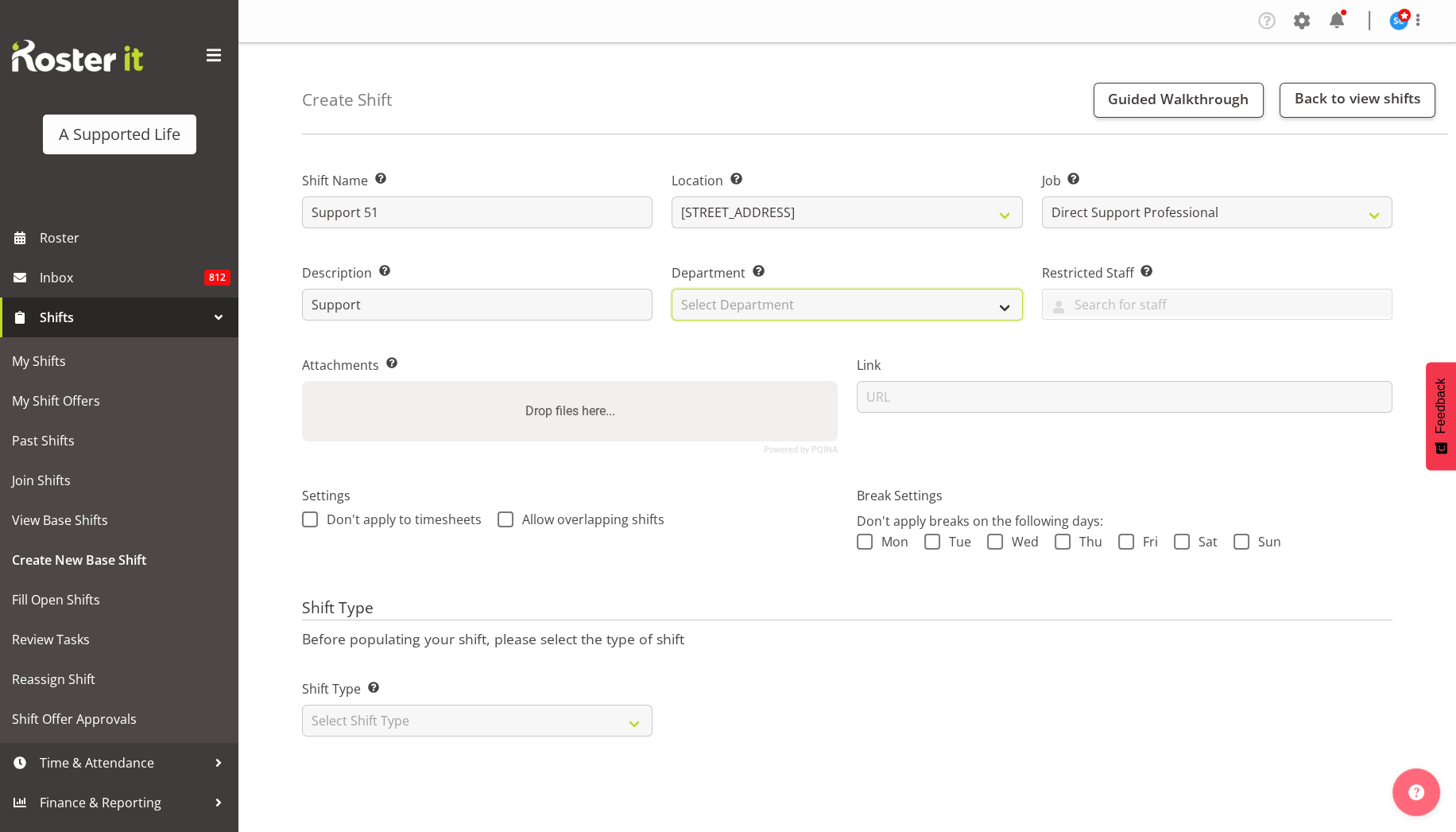
click at [705, 313] on select "Select Department Direct Support Office Crew Other two4nine" at bounding box center [847, 304] width 351 height 32
select select "564"
click at [672, 288] on select "Select Department Direct Support Office Crew Other two4nine" at bounding box center [847, 304] width 351 height 32
click at [573, 710] on select "Select Shift Type One Off Shift Recurring Shift Rotating Shift" at bounding box center [477, 720] width 351 height 32
select select "one_off"
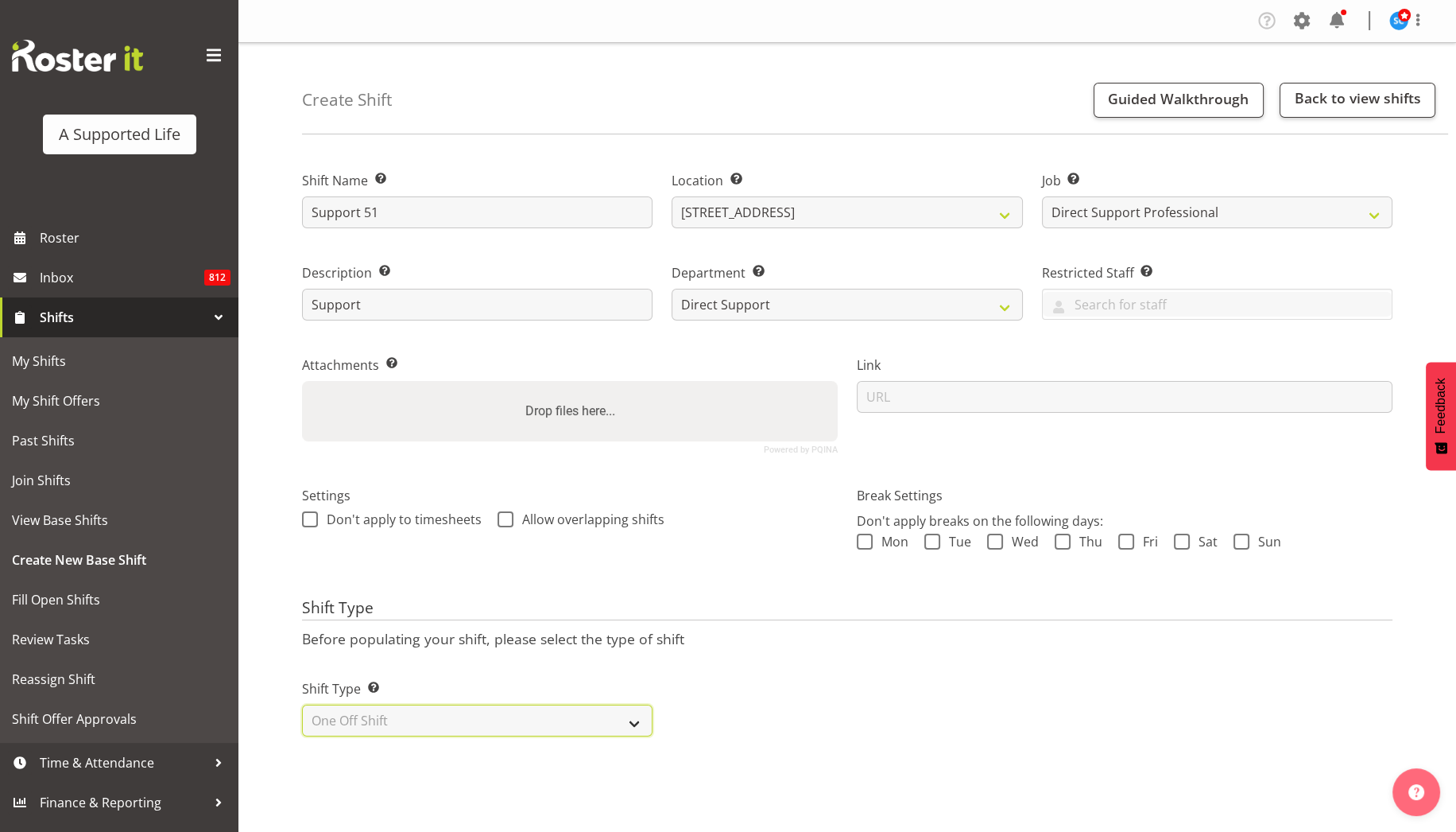
click at [302, 705] on select "Select Shift Type One Off Shift Recurring Shift Rotating Shift" at bounding box center [477, 720] width 351 height 32
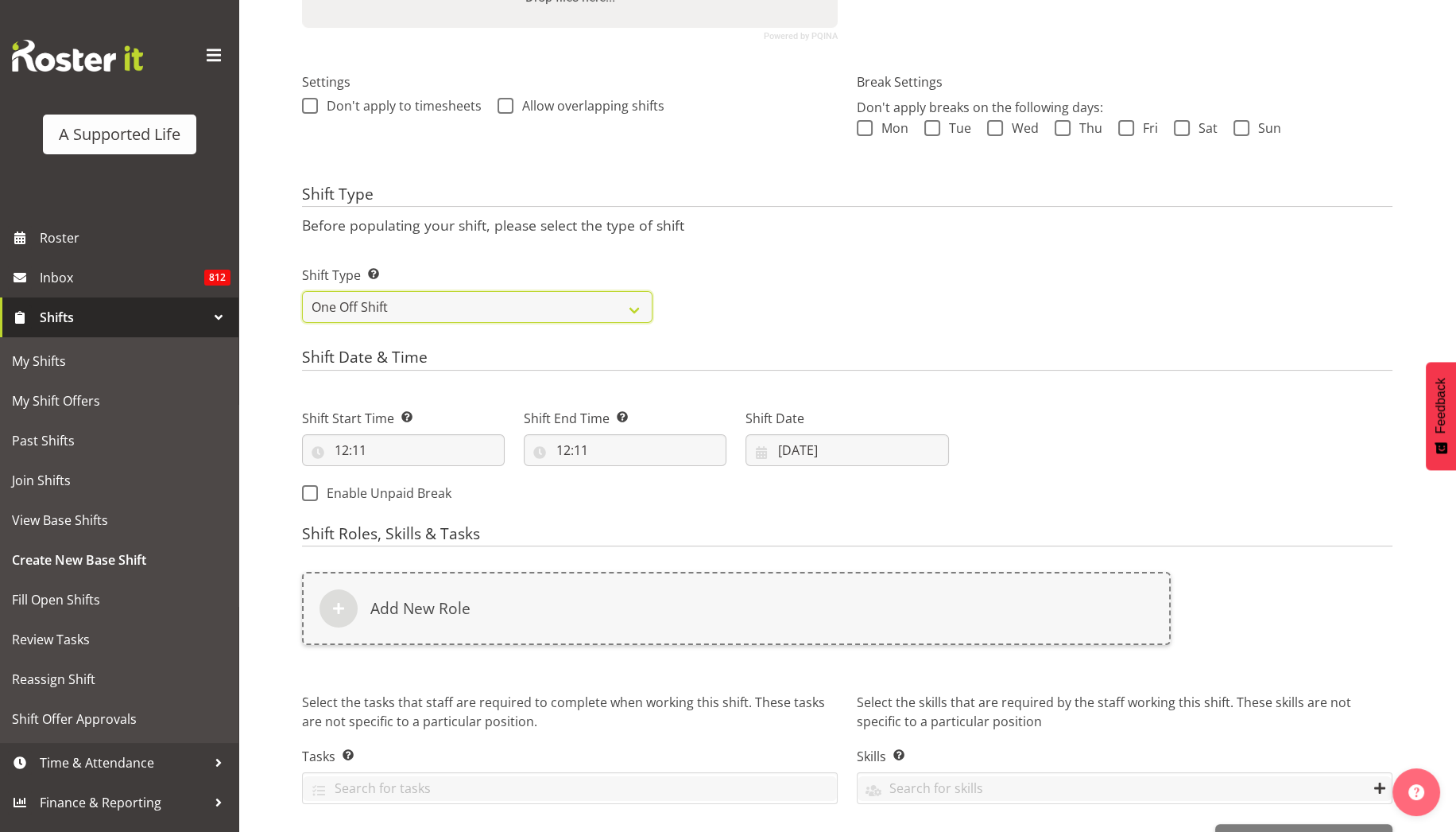
scroll to position [420, 0]
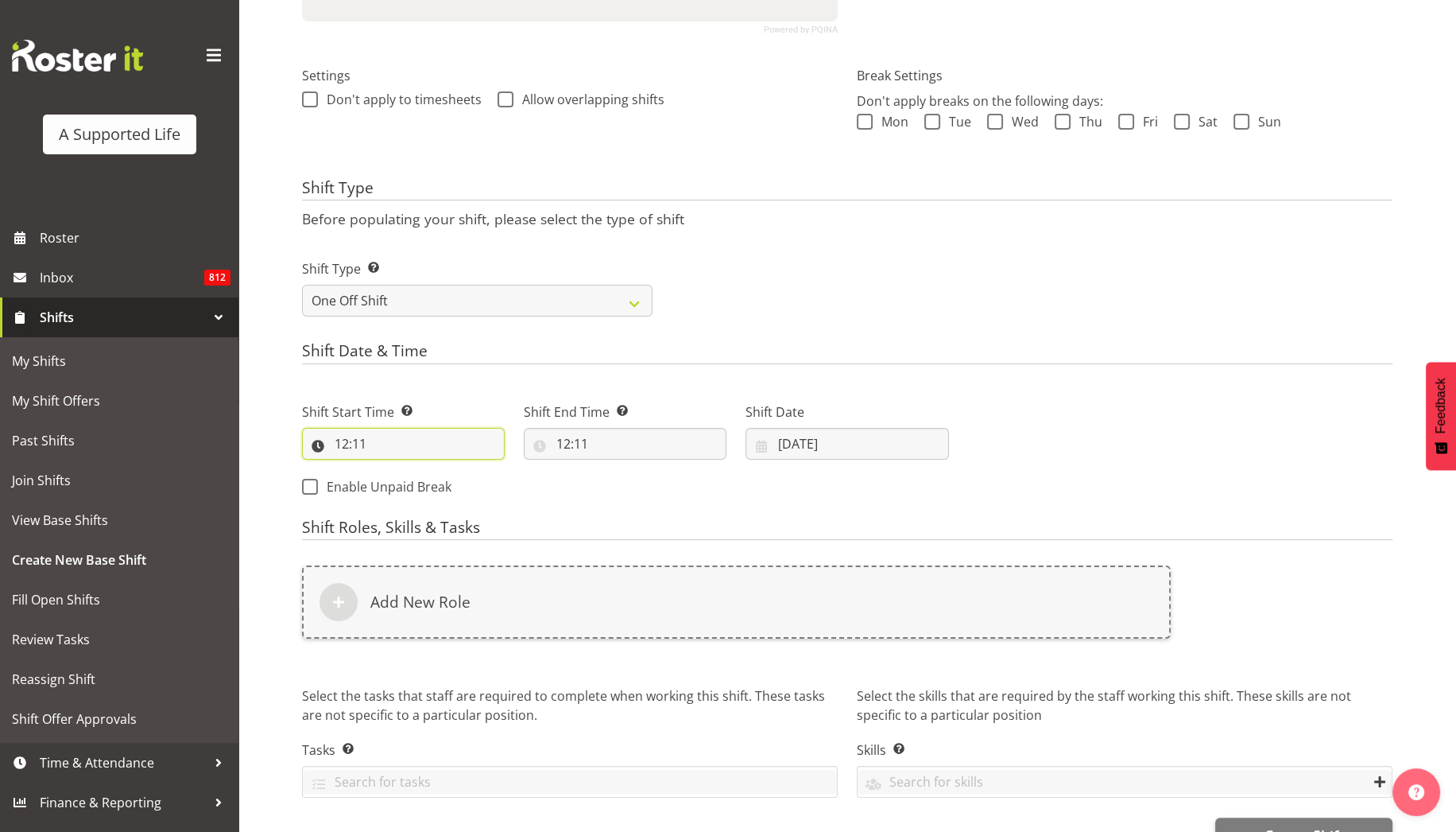
click at [447, 439] on input "12:11" at bounding box center [403, 443] width 203 height 32
click at [414, 485] on select "00 01 02 03 04 05 06 07 08 09 10 11 12 13 14 15 16 17 18 19 20 21 22 23" at bounding box center [410, 485] width 35 height 32
select select "16"
click at [393, 469] on select "00 01 02 03 04 05 06 07 08 09 10 11 12 13 14 15 16 17 18 19 20 21 22 23" at bounding box center [410, 485] width 35 height 32
type input "16:11"
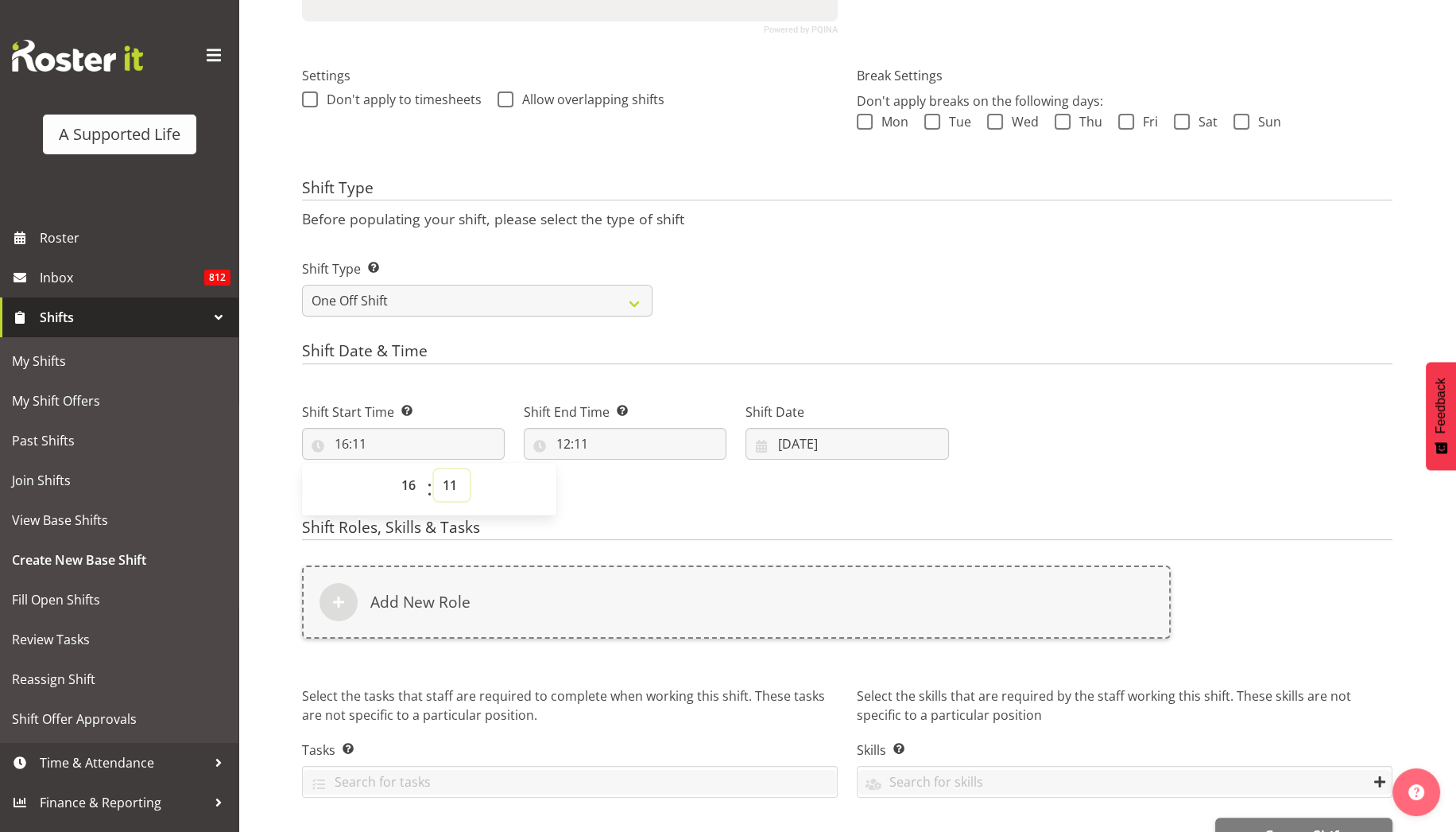
click at [454, 481] on select "00 01 02 03 04 05 06 07 08 09 10 11 12 13 14 15 16 17 18 19 20 21 22 23 24 25 2…" at bounding box center [451, 485] width 35 height 32
select select "0"
click at [434, 469] on select "00 01 02 03 04 05 06 07 08 09 10 11 12 13 14 15 16 17 18 19 20 21 22 23 24 25 2…" at bounding box center [451, 485] width 35 height 32
type input "16:00"
click at [575, 441] on input "12:11" at bounding box center [624, 443] width 203 height 32
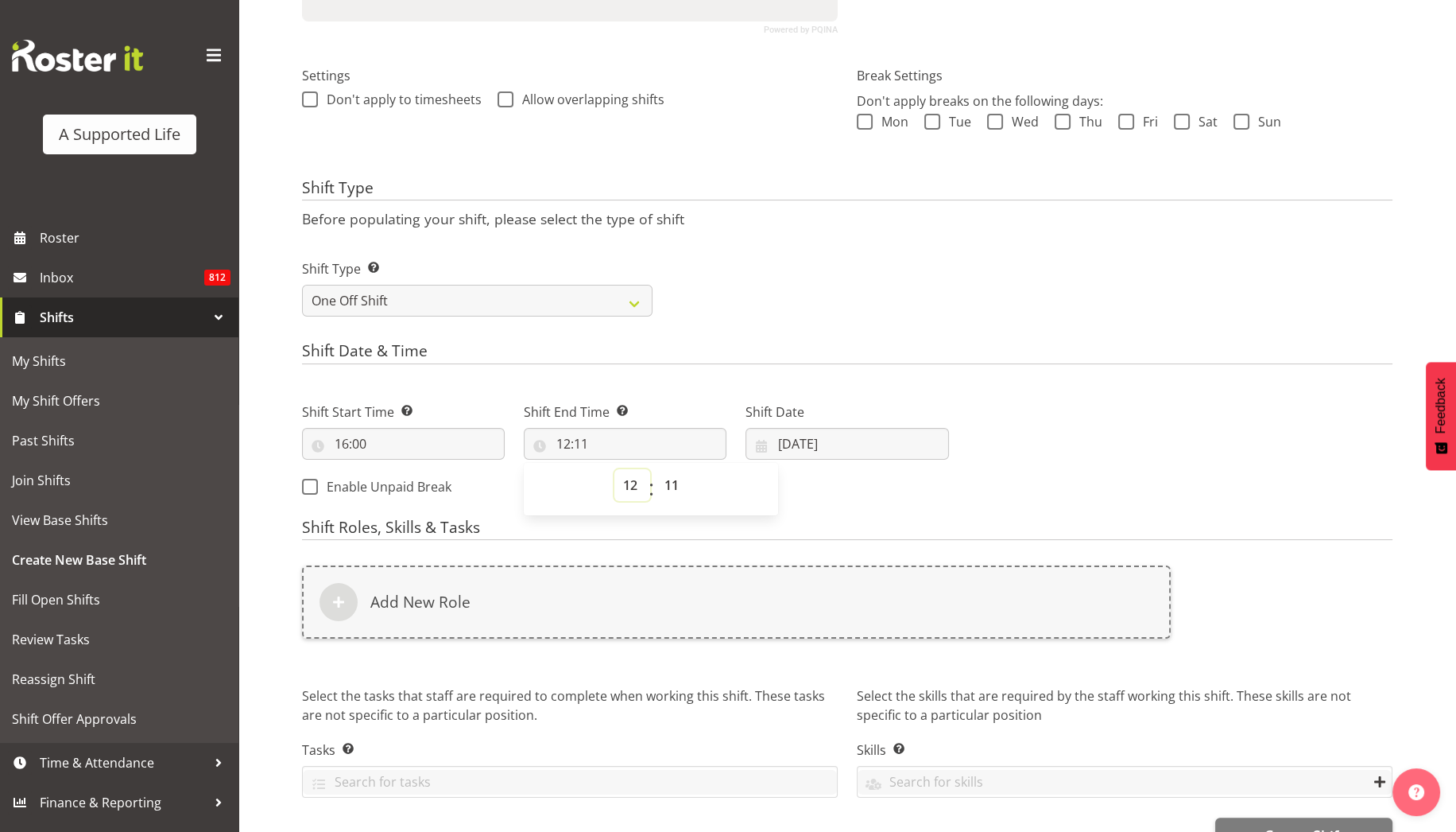
click at [625, 483] on select "00 01 02 03 04 05 06 07 08 09 10 11 12 13 14 15 16 17 18 19 20 21 22 23" at bounding box center [632, 485] width 35 height 32
select select "20"
click at [614, 469] on select "00 01 02 03 04 05 06 07 08 09 10 11 12 13 14 15 16 17 18 19 20 21 22 23" at bounding box center [632, 485] width 35 height 32
type input "20:11"
click at [681, 485] on select "00 01 02 03 04 05 06 07 08 09 10 11 12 13 14 15 16 17 18 19 20 21 22 23 24 25 2…" at bounding box center [673, 485] width 35 height 32
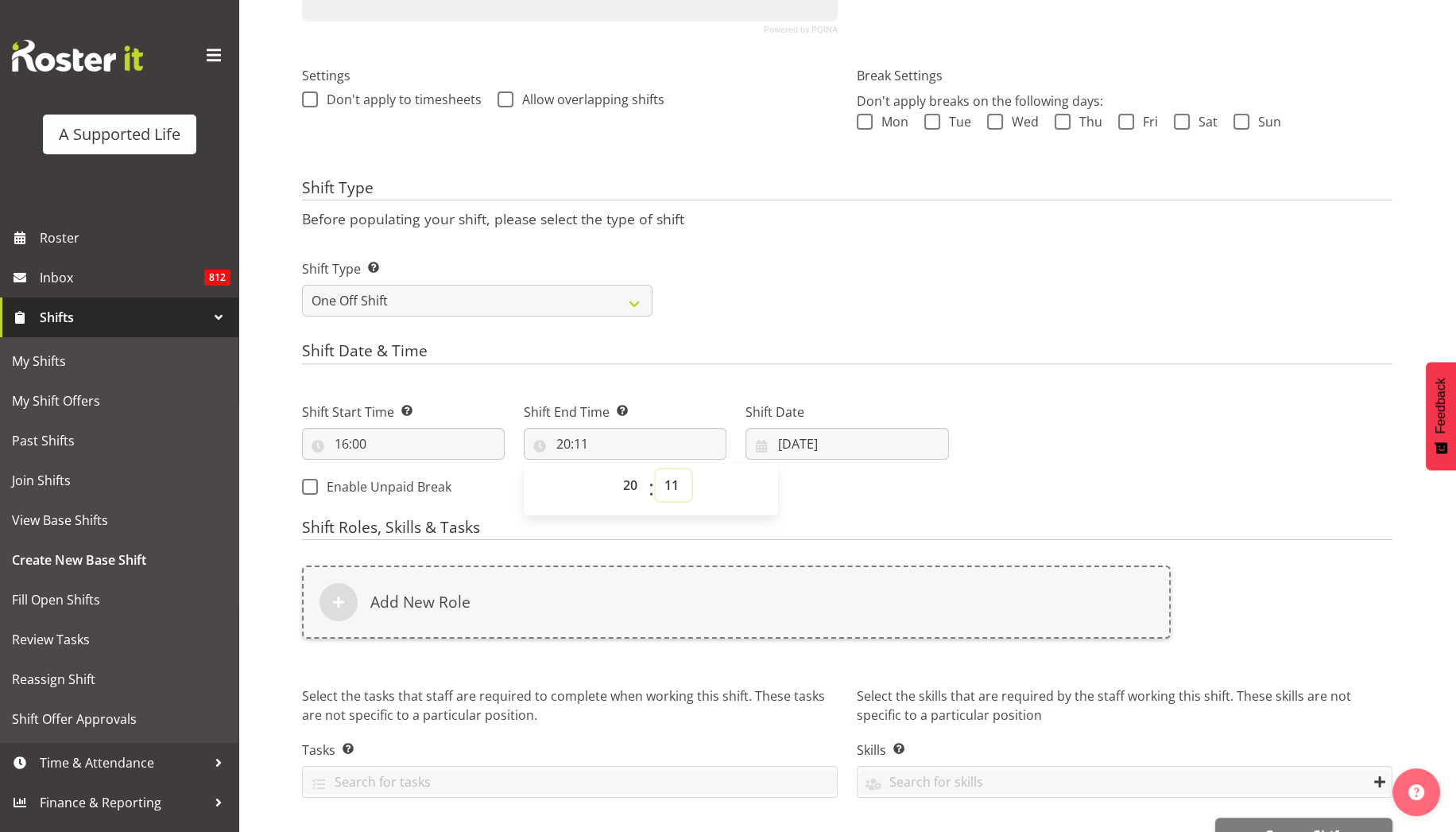
select select "0"
click at [655, 469] on select "00 01 02 03 04 05 06 07 08 09 10 11 12 13 14 15 16 17 18 19 20 21 22 23 24 25 2…" at bounding box center [673, 485] width 35 height 32
type input "20:00"
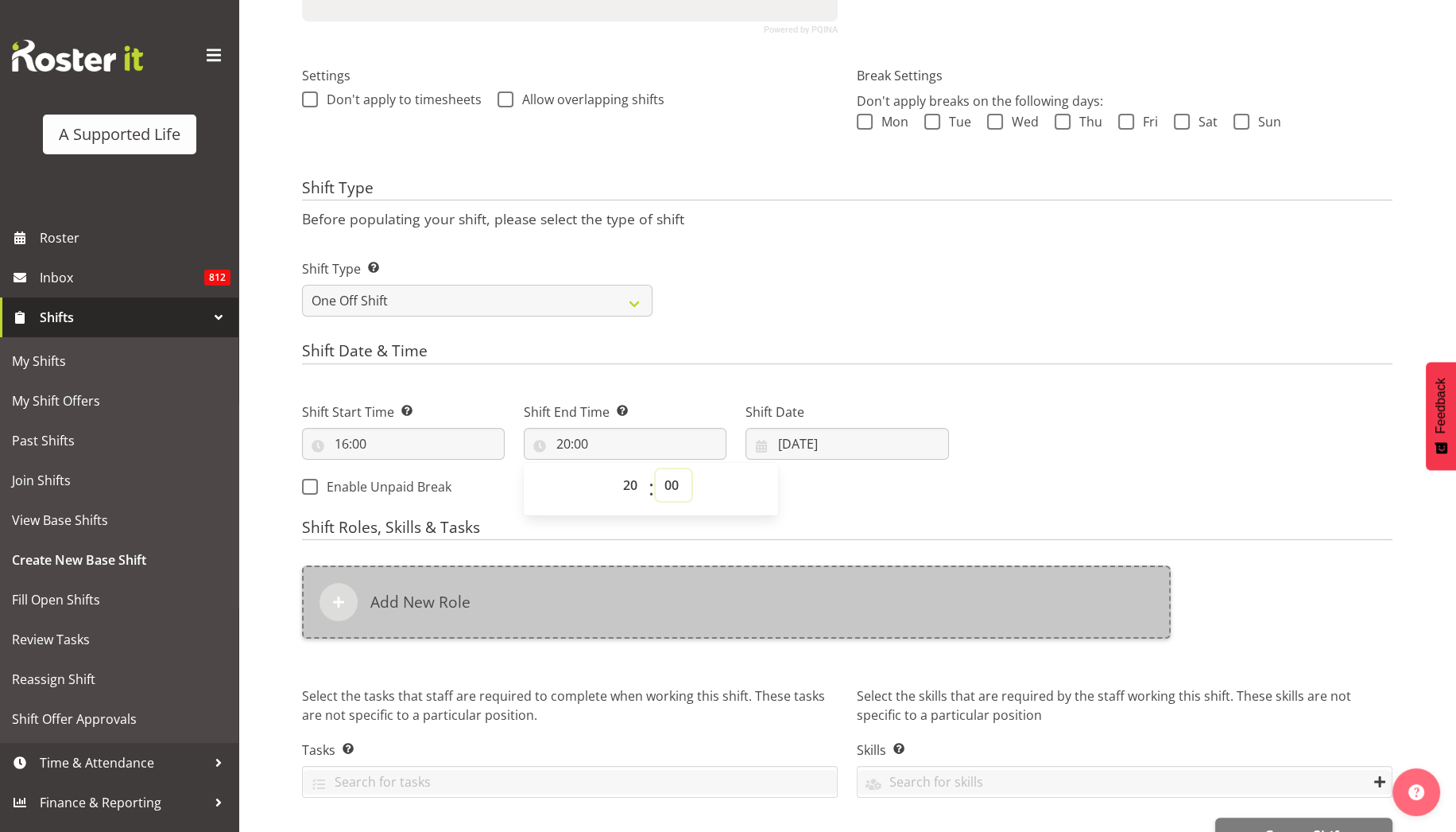
scroll to position [464, 0]
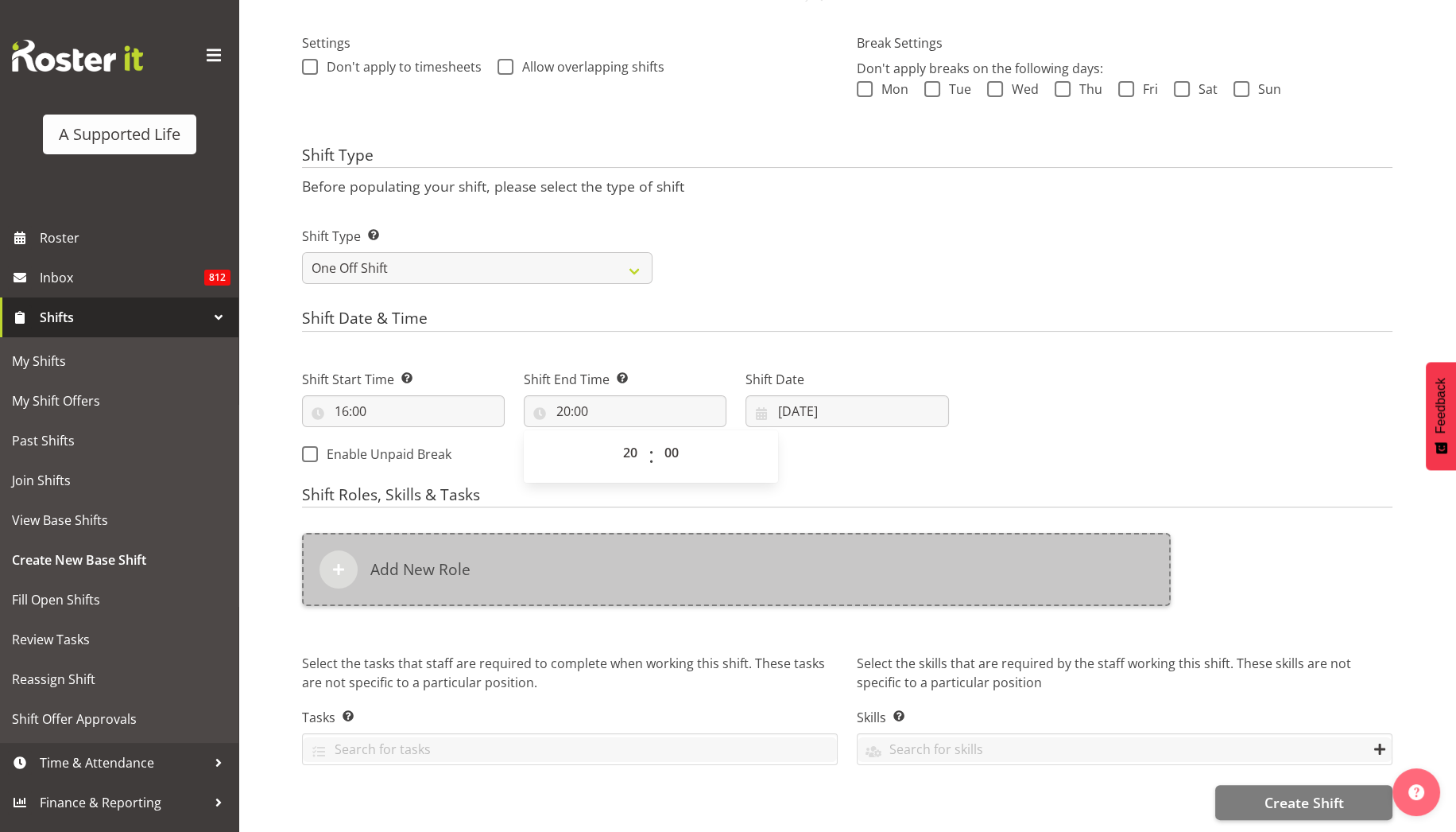
click at [507, 566] on div "Add New Role" at bounding box center [736, 569] width 869 height 73
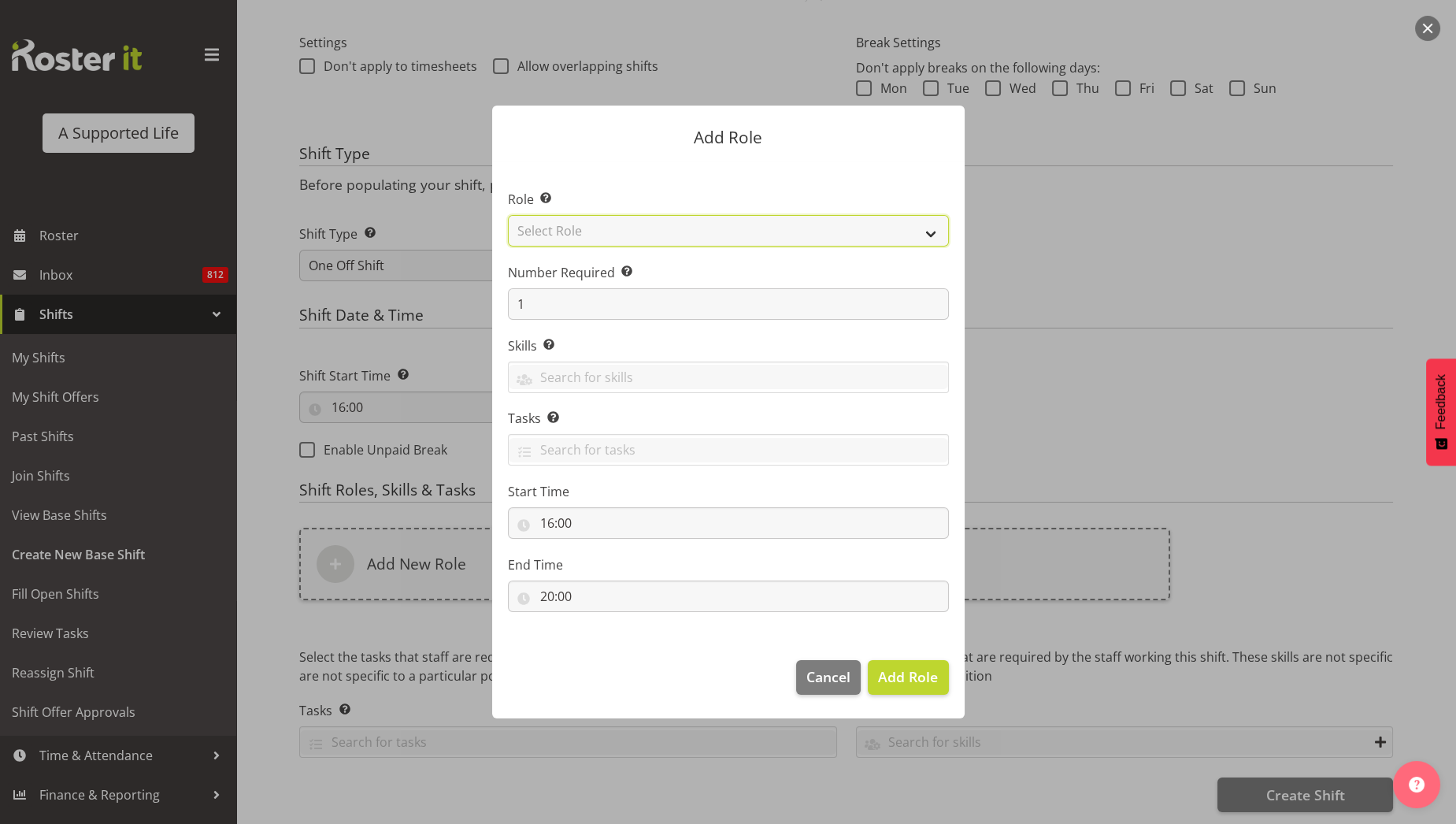
click at [930, 235] on select "Select Role Accounts and Payroll Admin Support Aspirations & Support Facilitato…" at bounding box center [728, 231] width 441 height 32
select select "519"
click at [508, 215] on select "Select Role Accounts and Payroll Admin Support Aspirations & Support Facilitato…" at bounding box center [728, 231] width 441 height 32
click at [912, 675] on span "Add Role" at bounding box center [908, 676] width 59 height 19
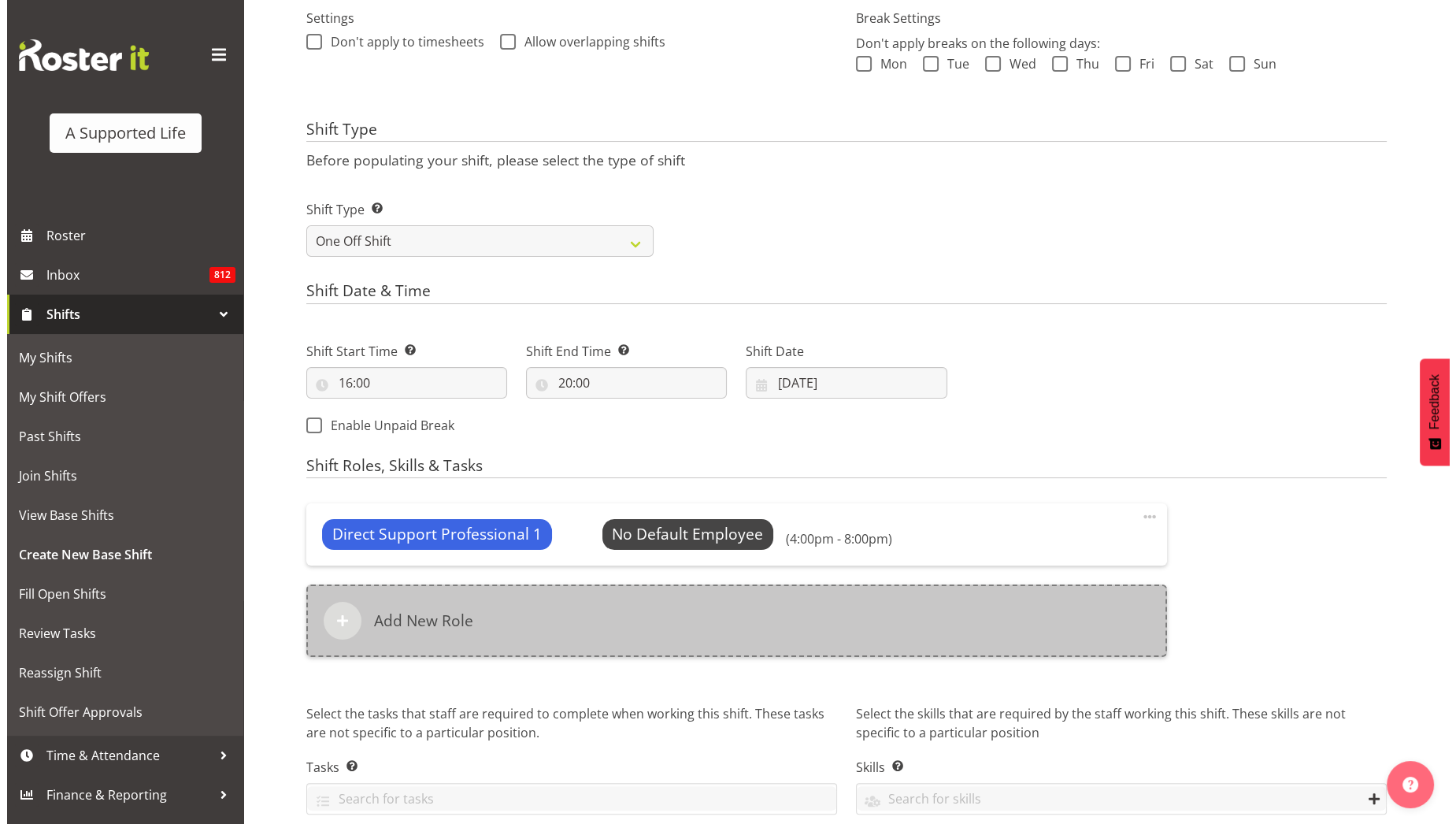
scroll to position [473, 0]
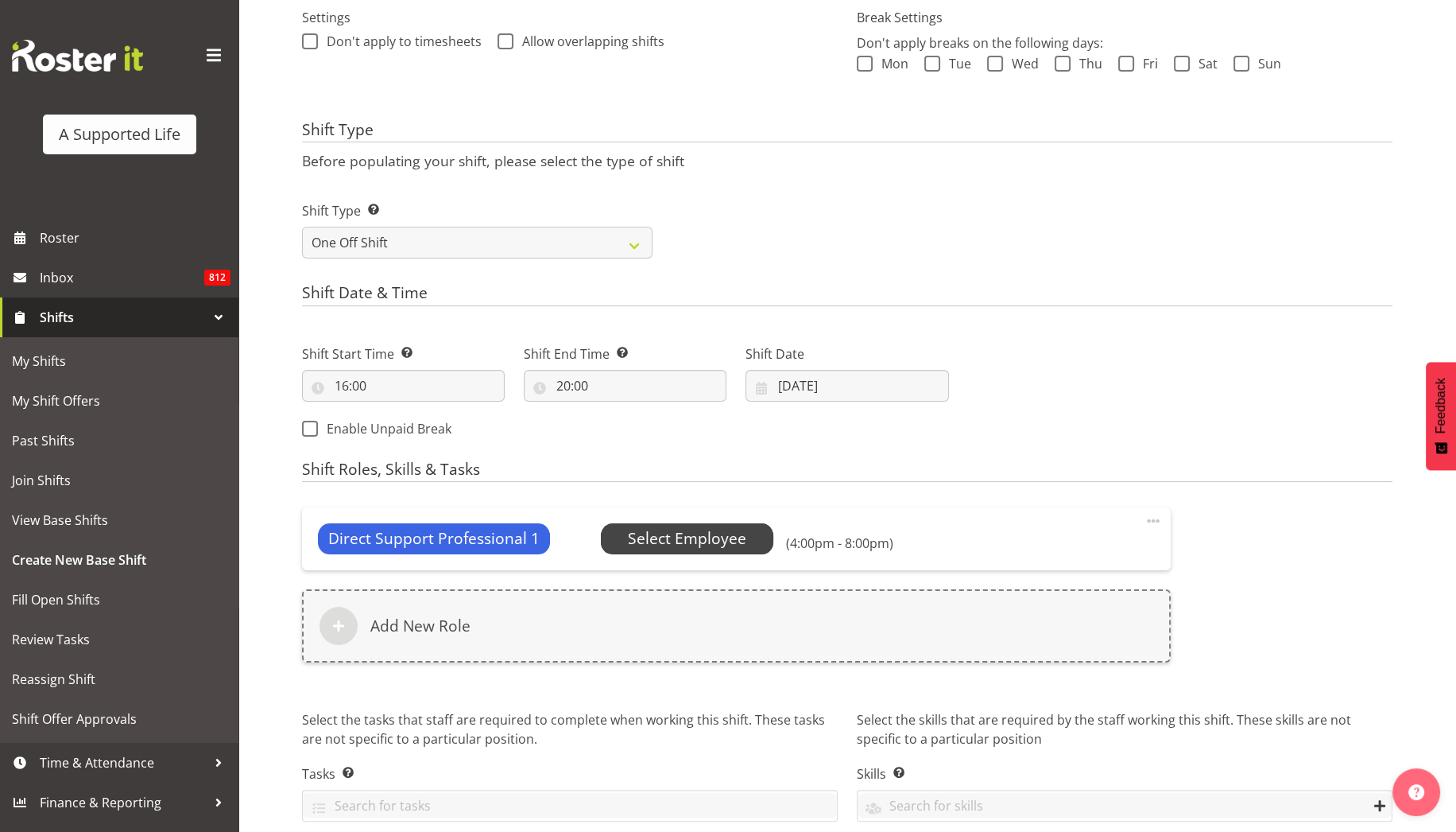
click at [713, 546] on span "Select Employee" at bounding box center [687, 538] width 118 height 23
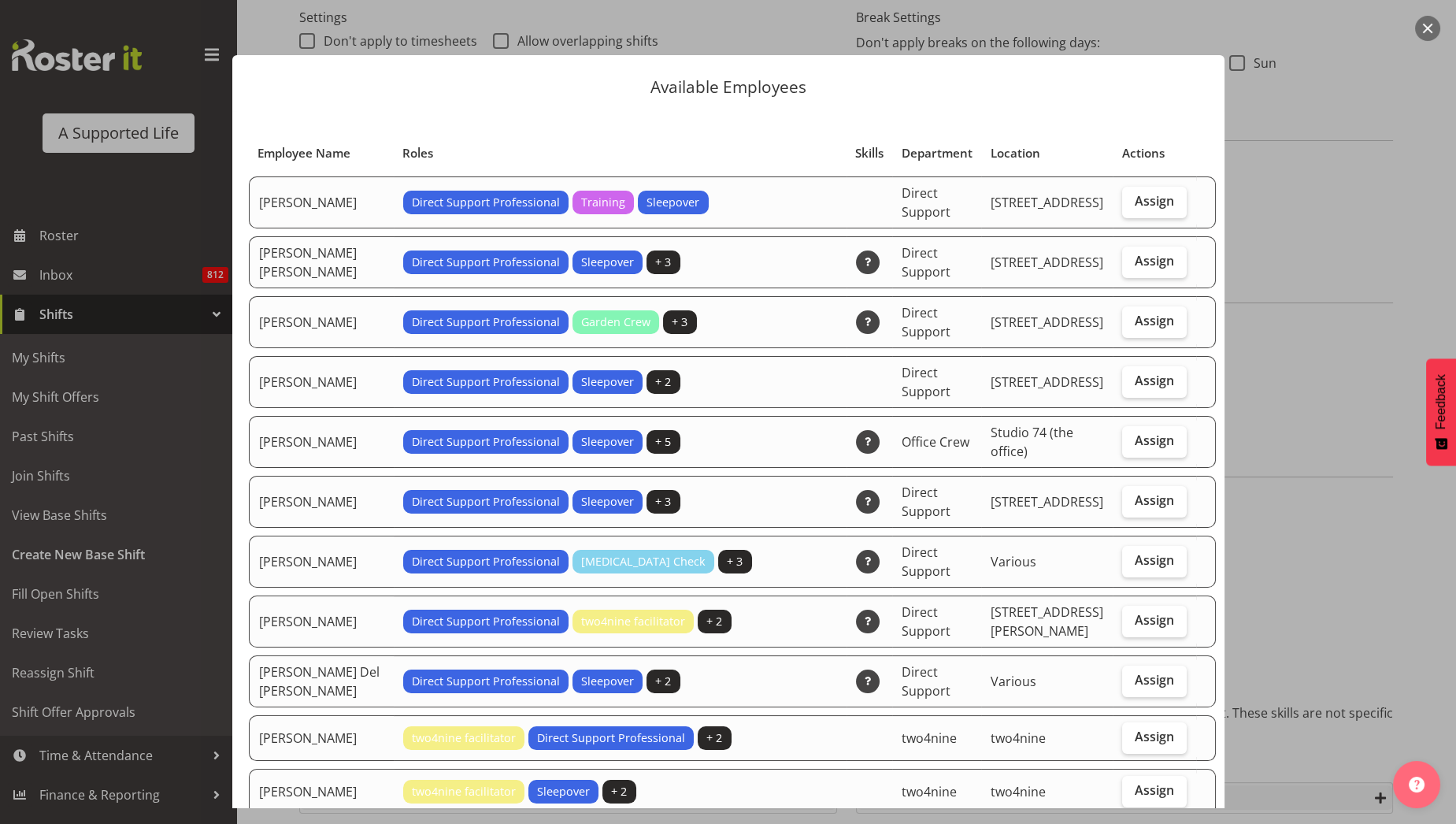
scroll to position [3962, 0]
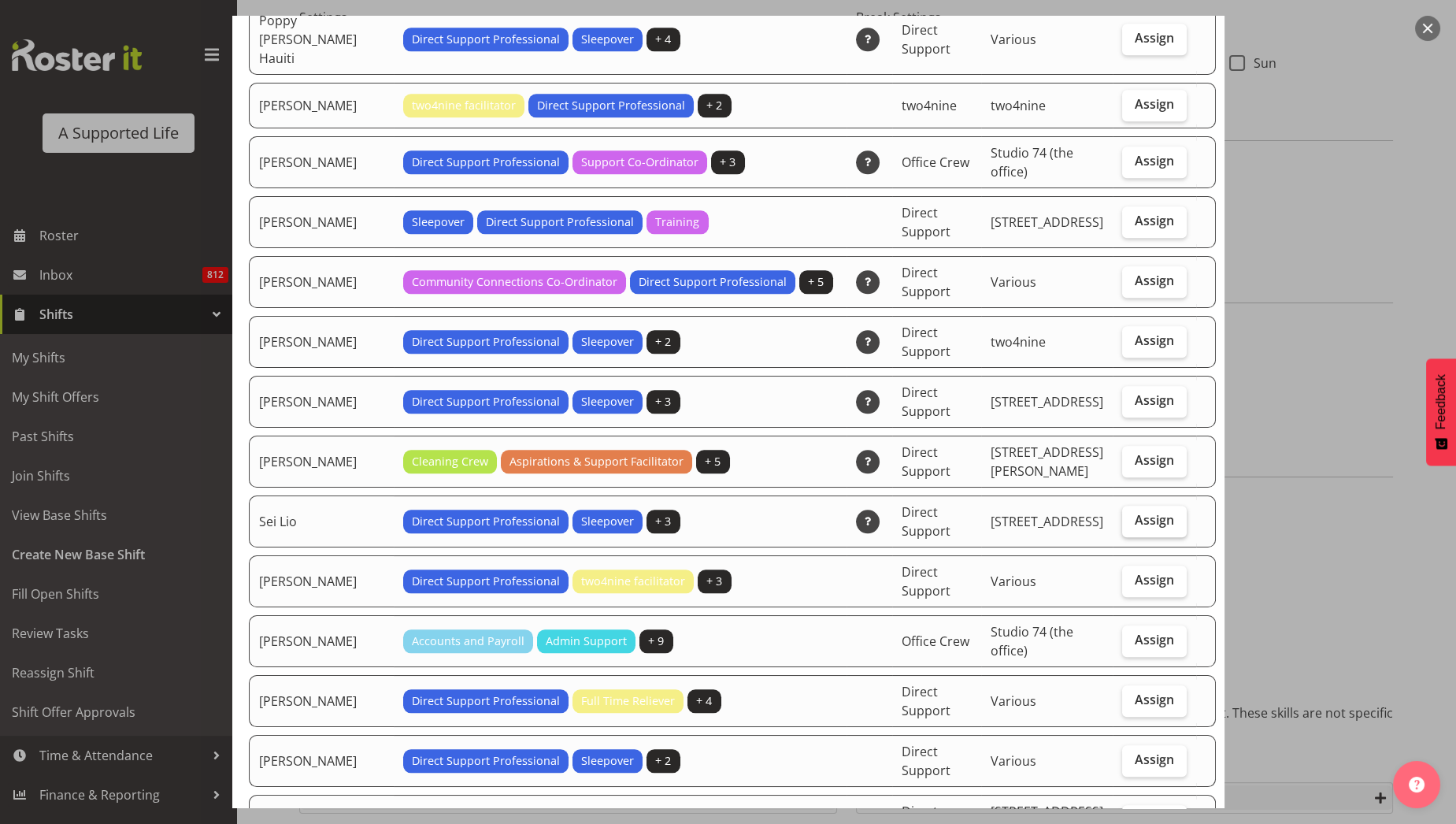
click at [1143, 512] on span "Assign" at bounding box center [1154, 519] width 40 height 15
click at [1132, 515] on input "Assign" at bounding box center [1126, 520] width 10 height 10
checkbox input "true"
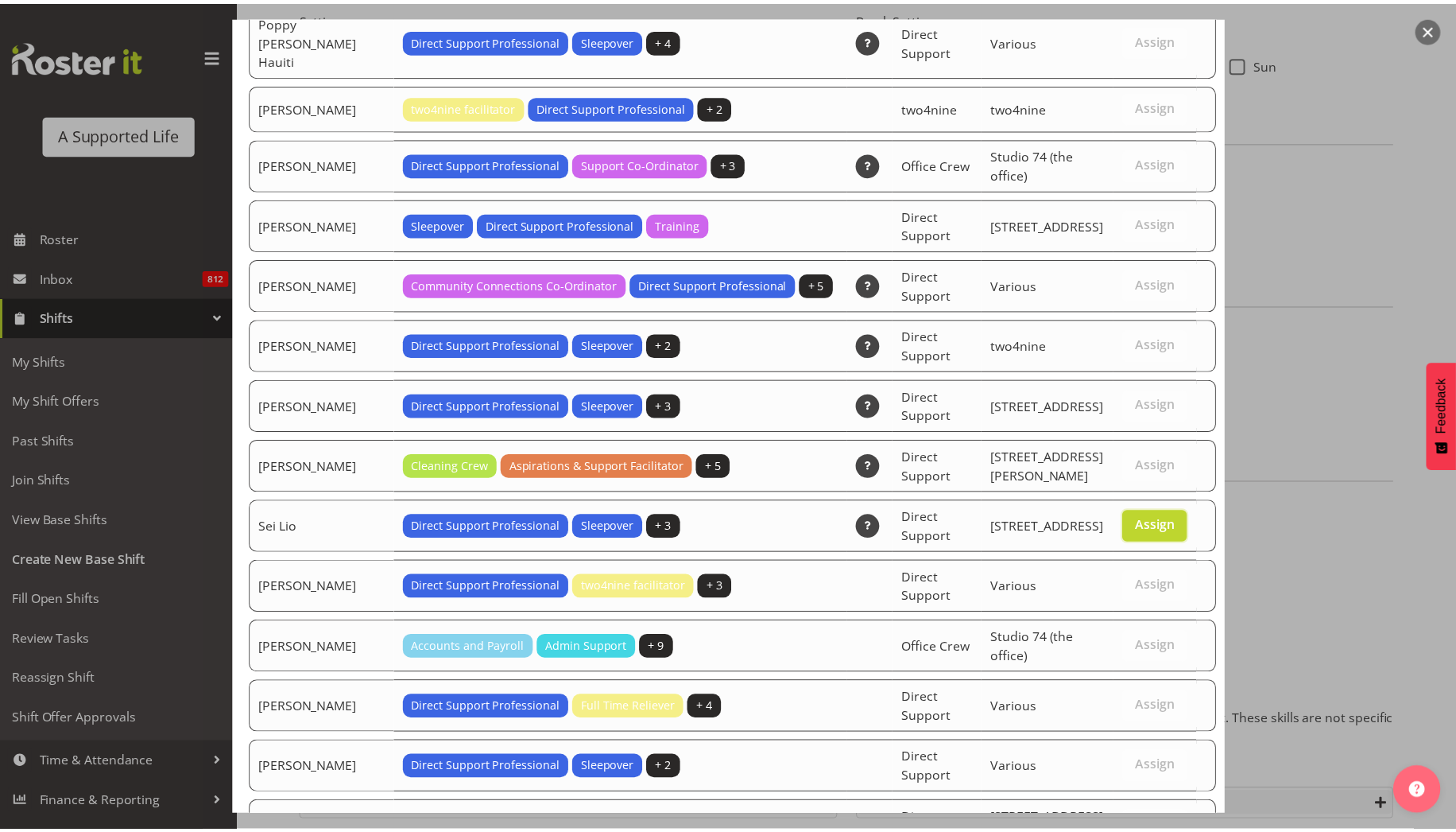
scroll to position [4793, 0]
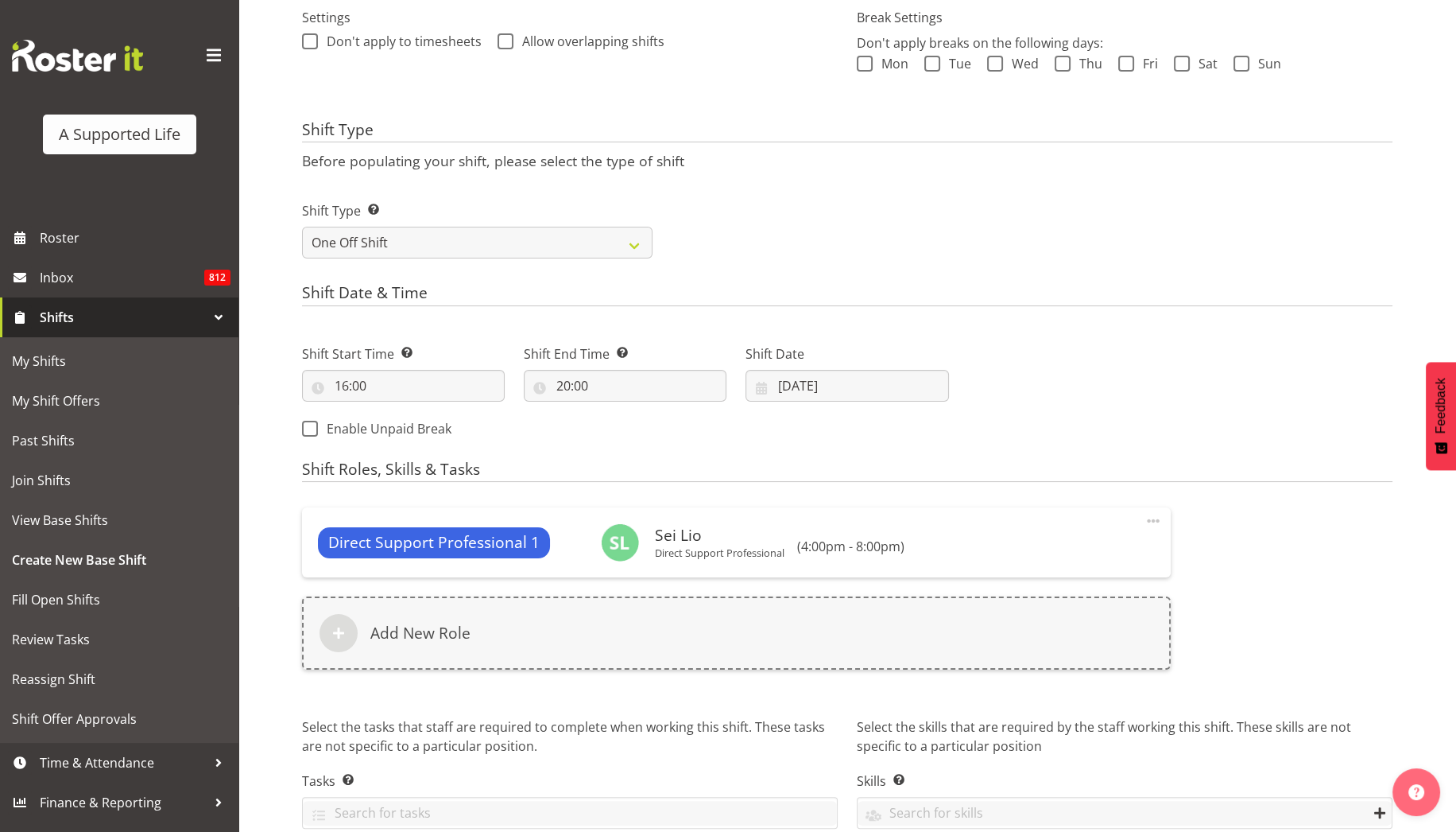
scroll to position [553, 0]
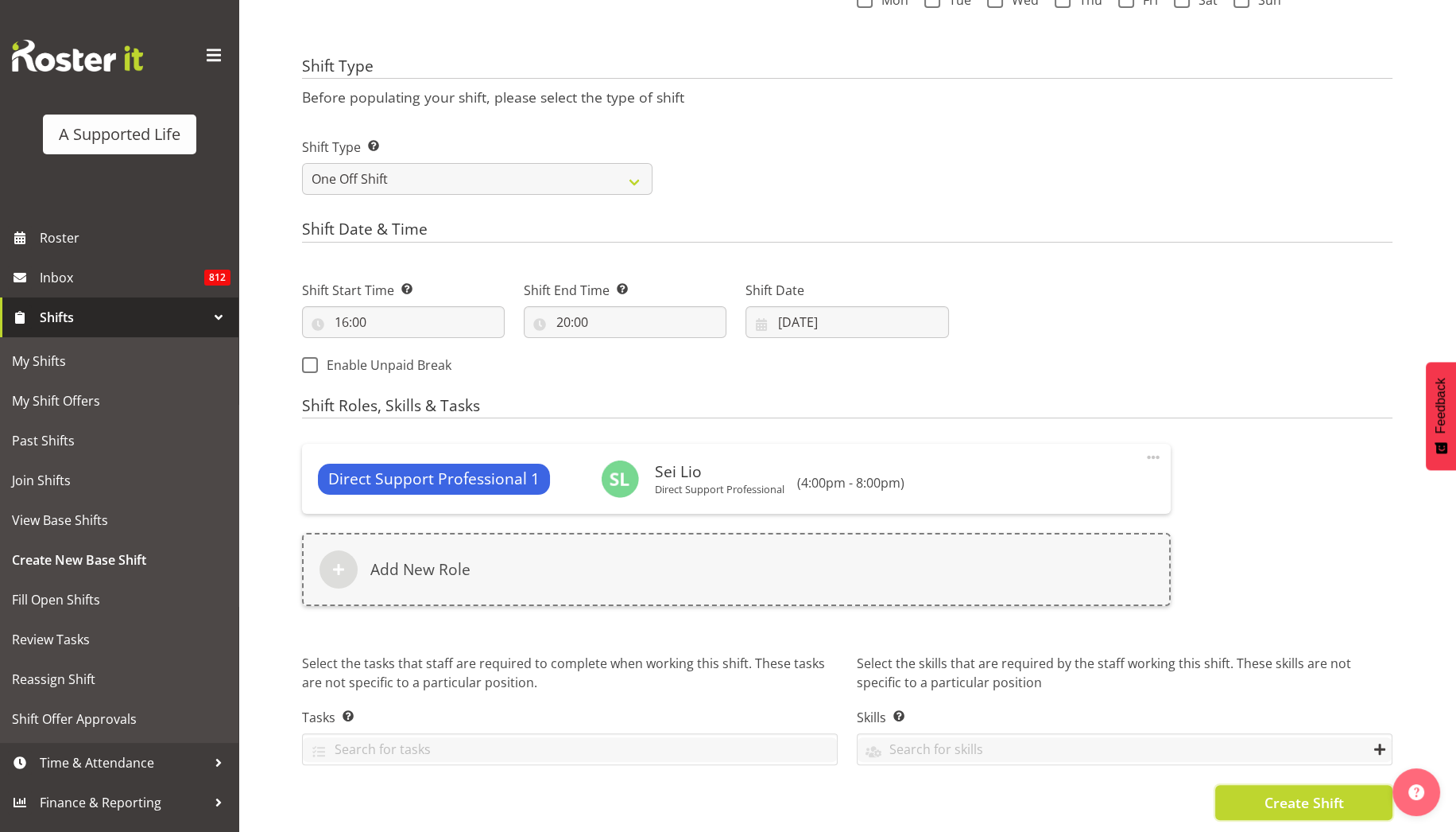
click at [1287, 799] on button "Create Shift" at bounding box center [1303, 802] width 177 height 35
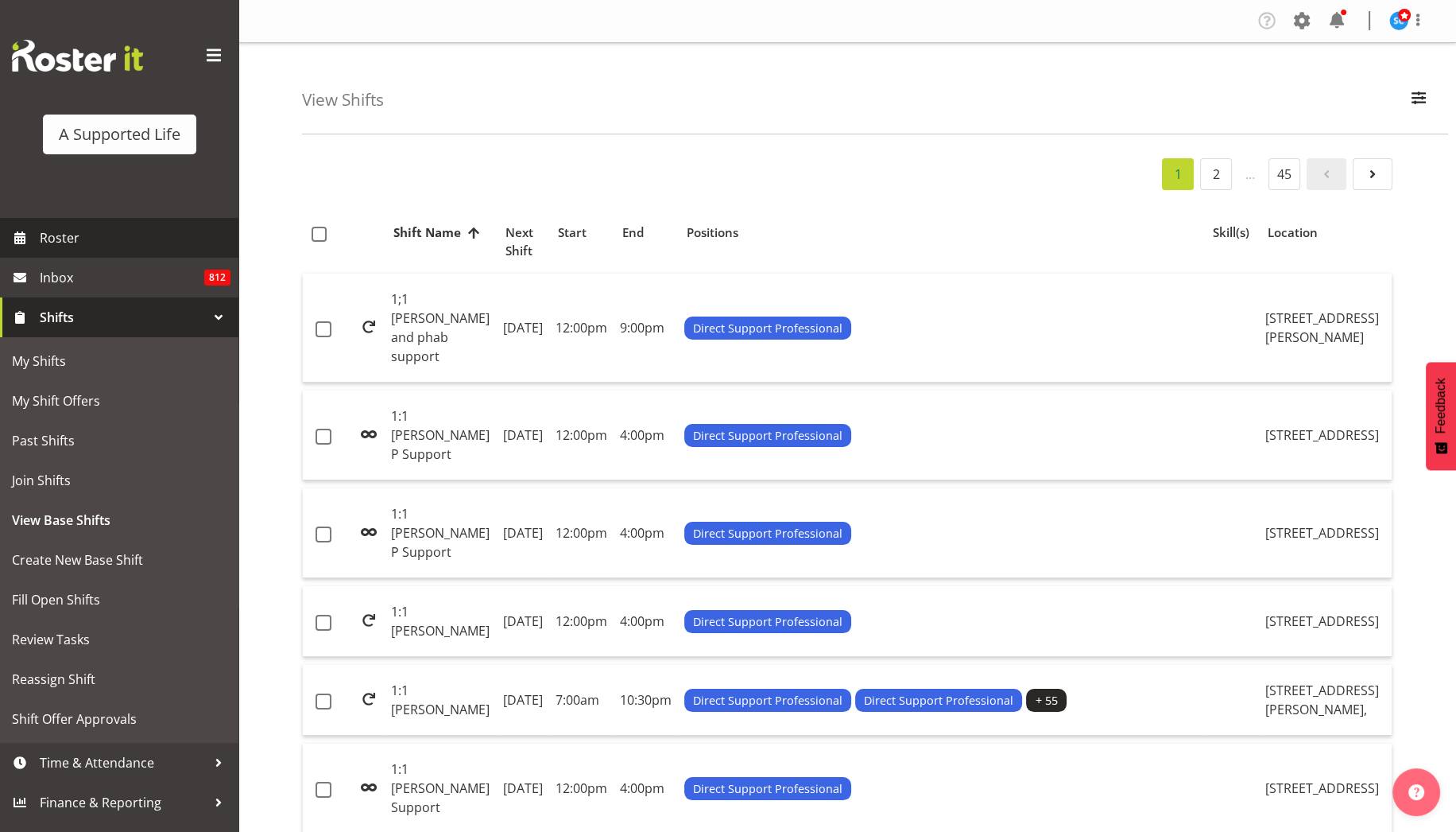
click at [65, 244] on span "Roster" at bounding box center [135, 237] width 191 height 24
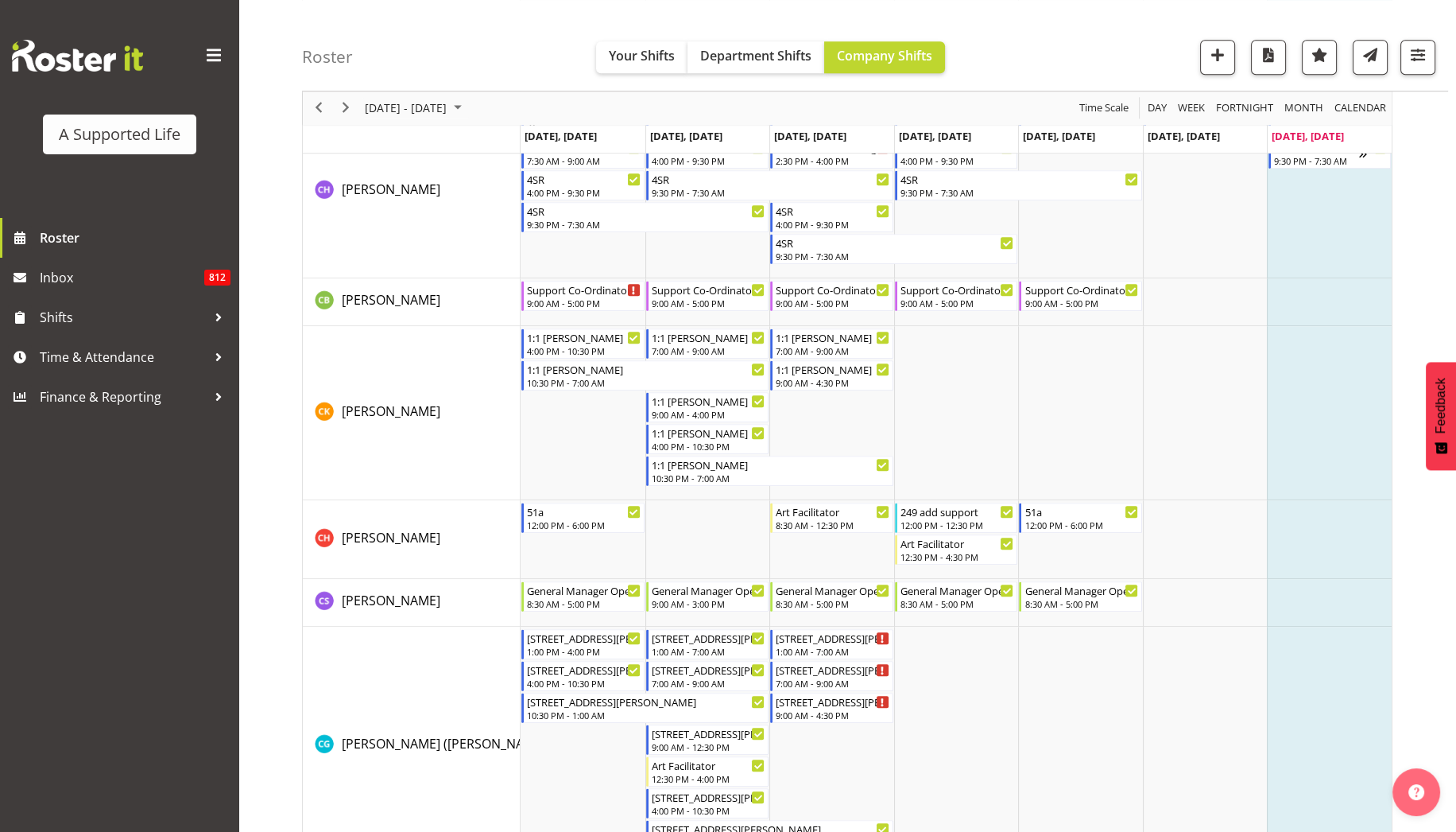
scroll to position [7663, 0]
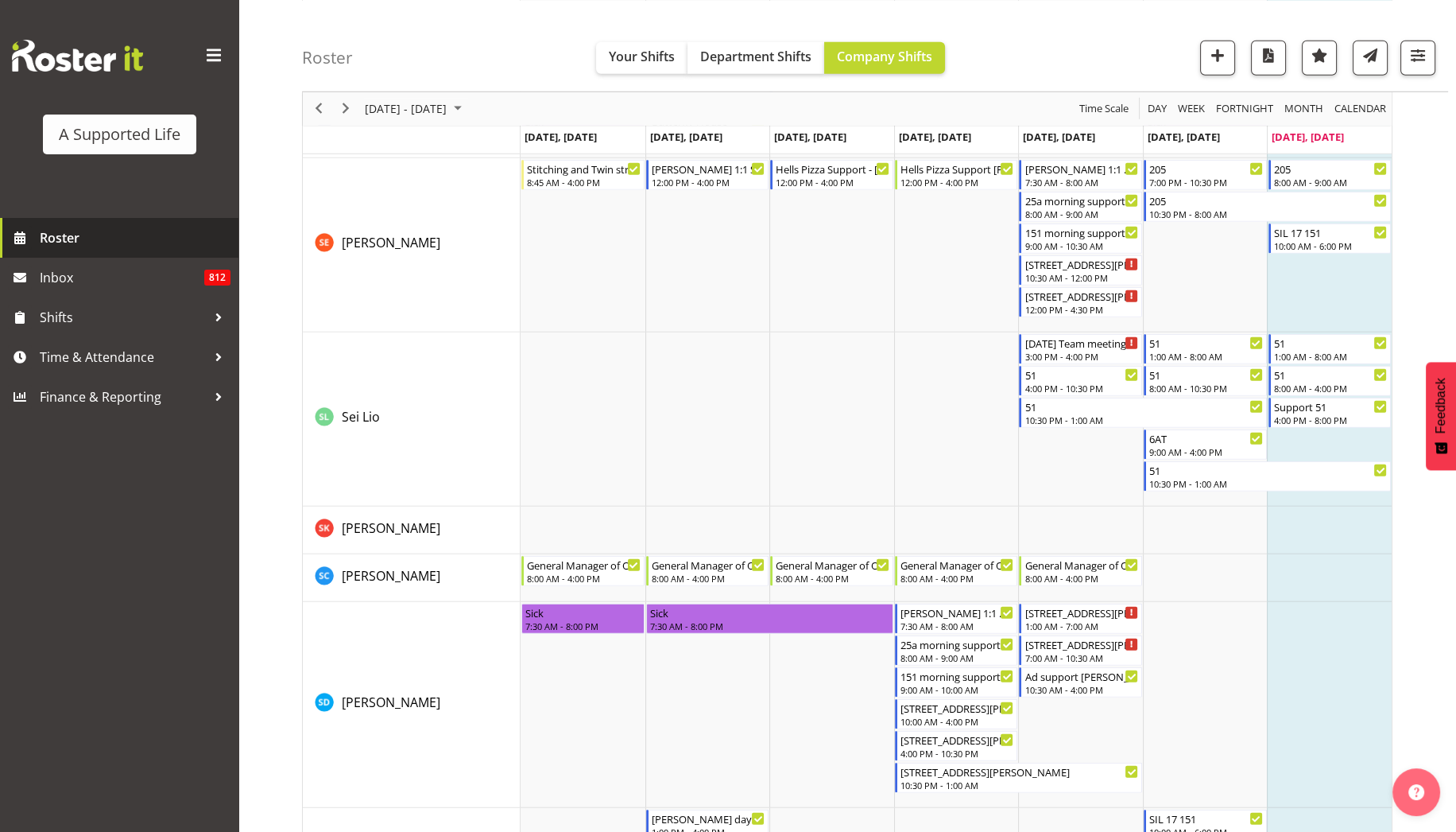
click at [99, 242] on span "Roster" at bounding box center [135, 237] width 191 height 24
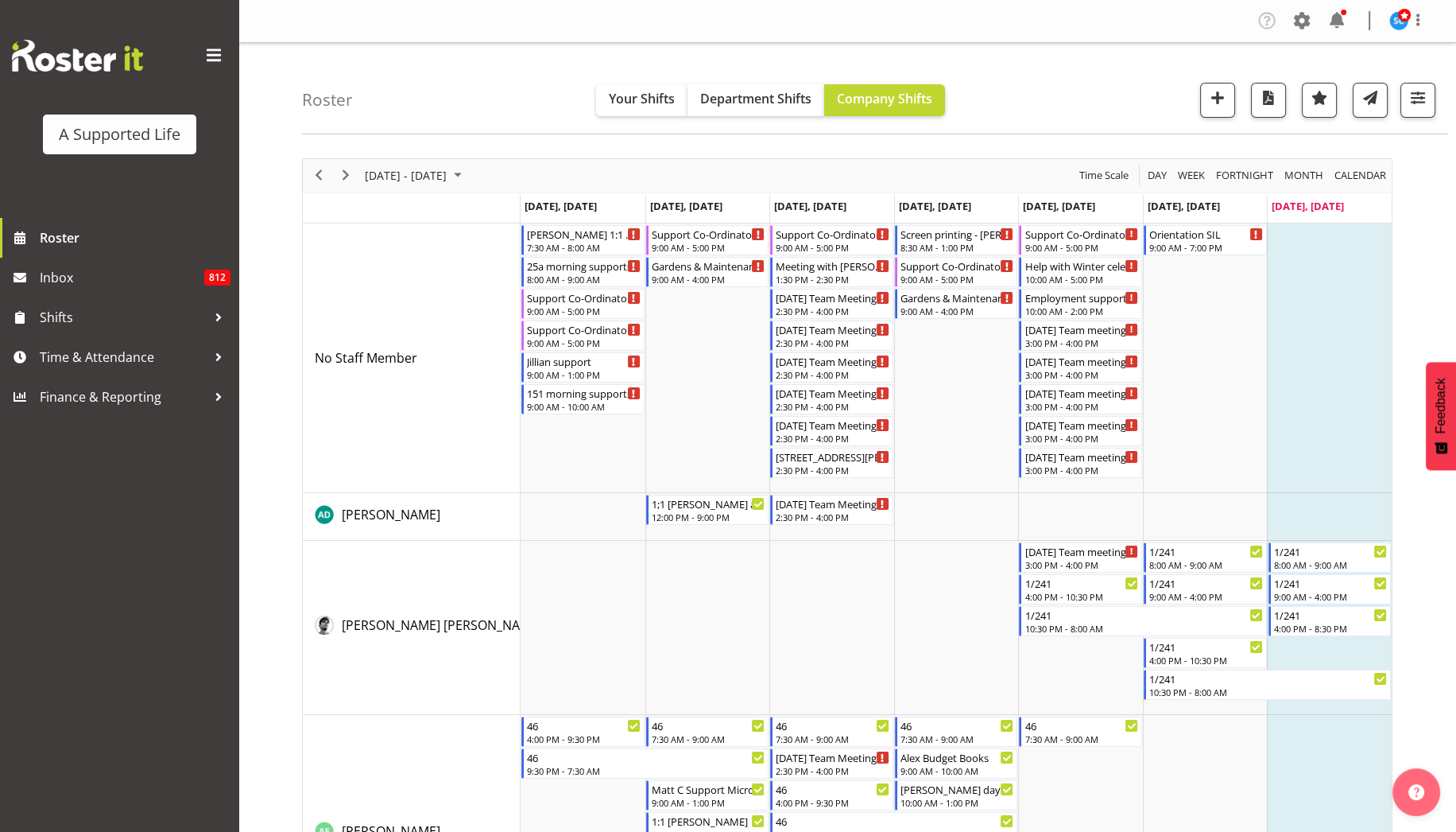
scroll to position [7488, 0]
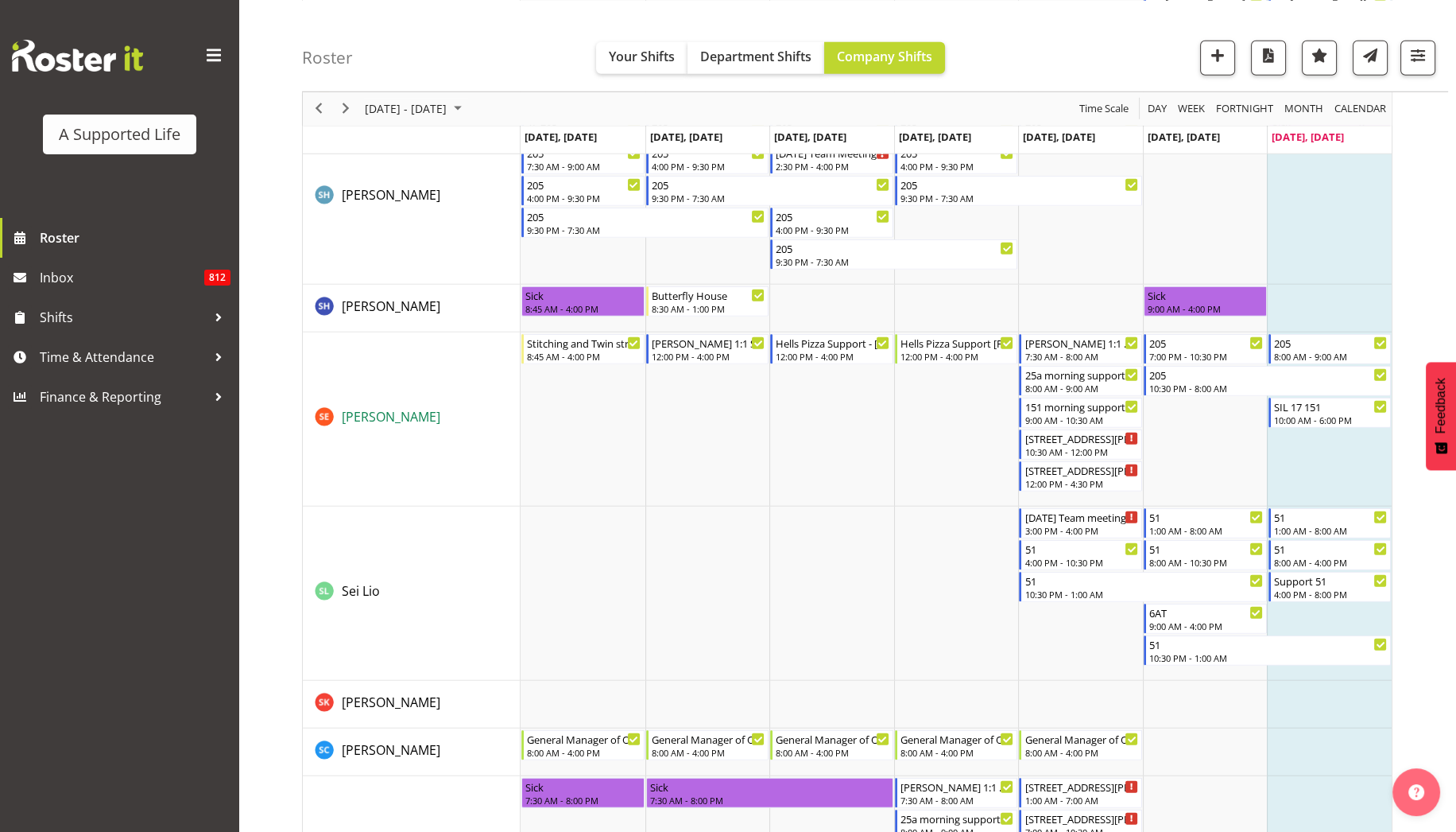
click at [354, 419] on span "[PERSON_NAME]" at bounding box center [391, 416] width 98 height 17
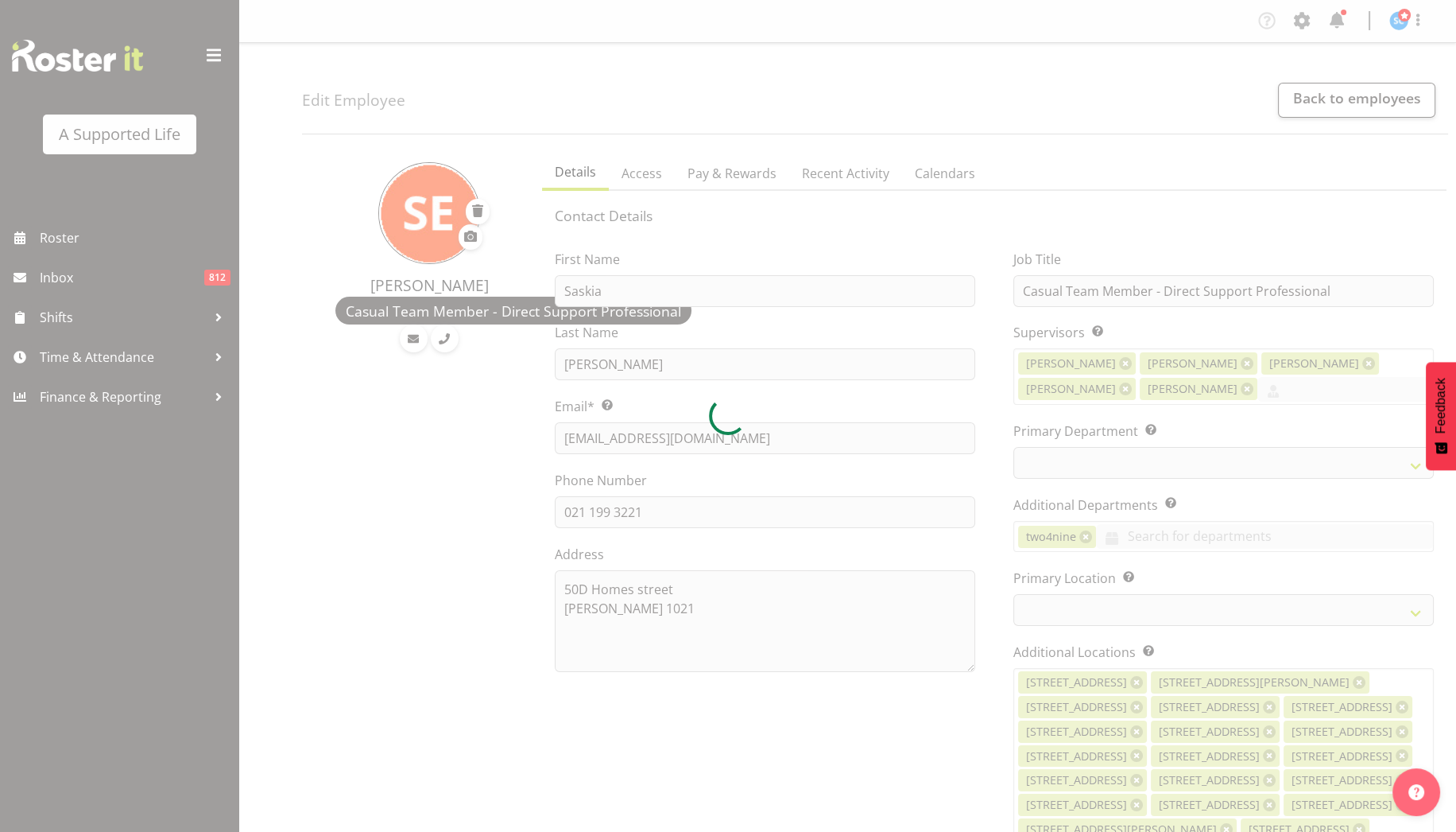
select select
click at [85, 239] on div at bounding box center [728, 416] width 1456 height 832
select select "923"
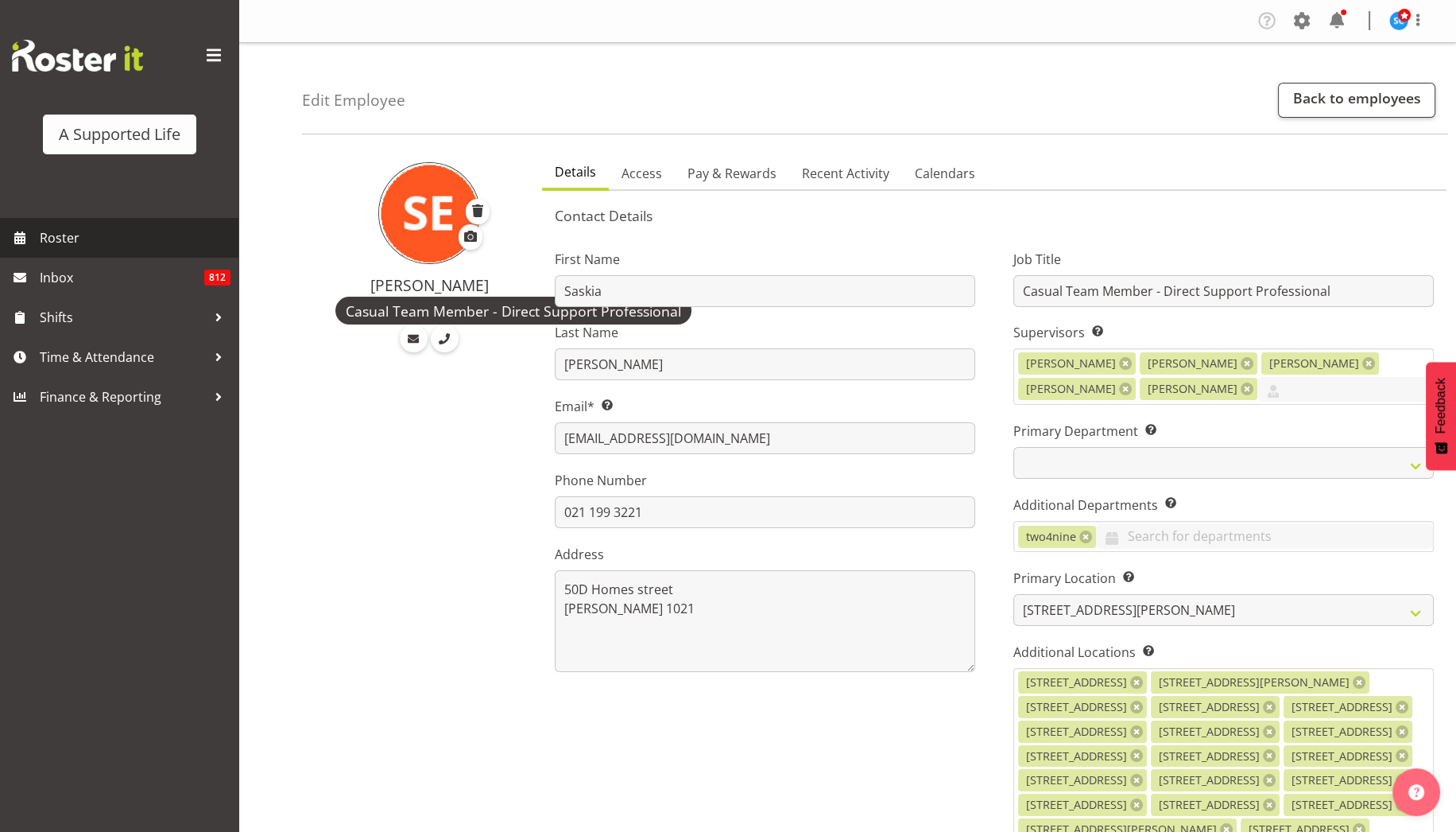
click at [85, 246] on span "Roster" at bounding box center [135, 237] width 191 height 24
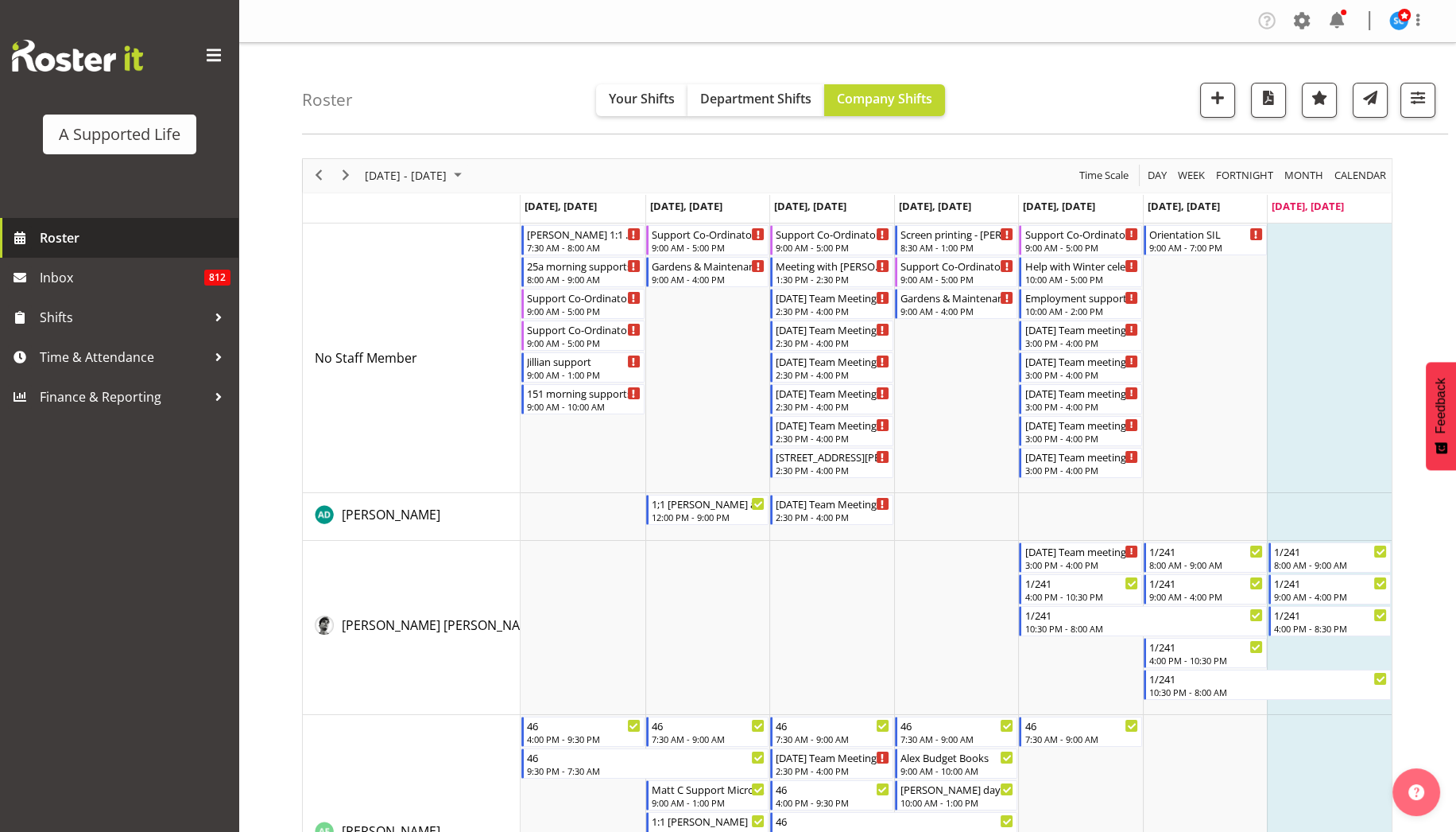
scroll to position [7488, 0]
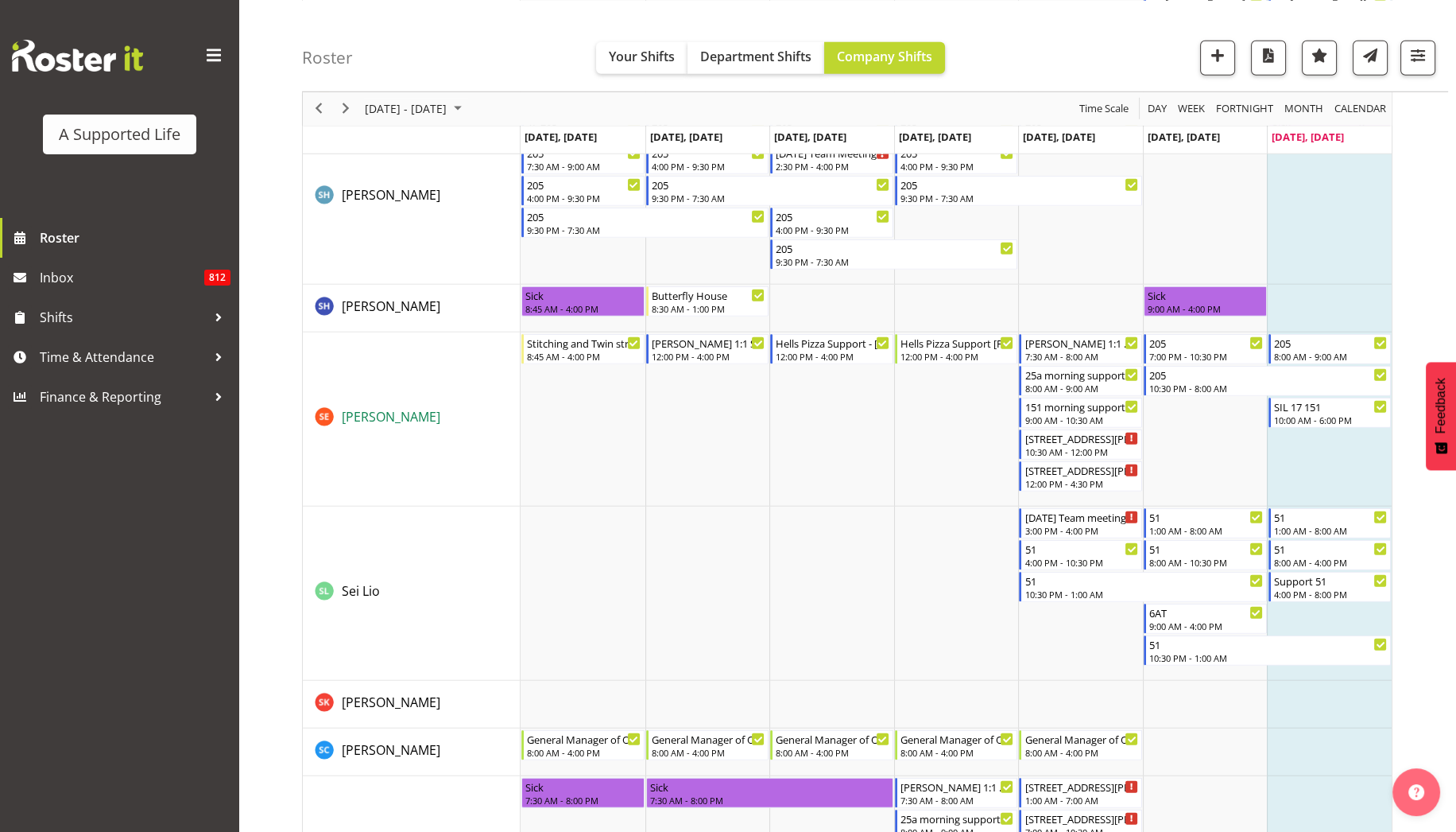
click at [414, 422] on span "[PERSON_NAME]" at bounding box center [391, 416] width 98 height 17
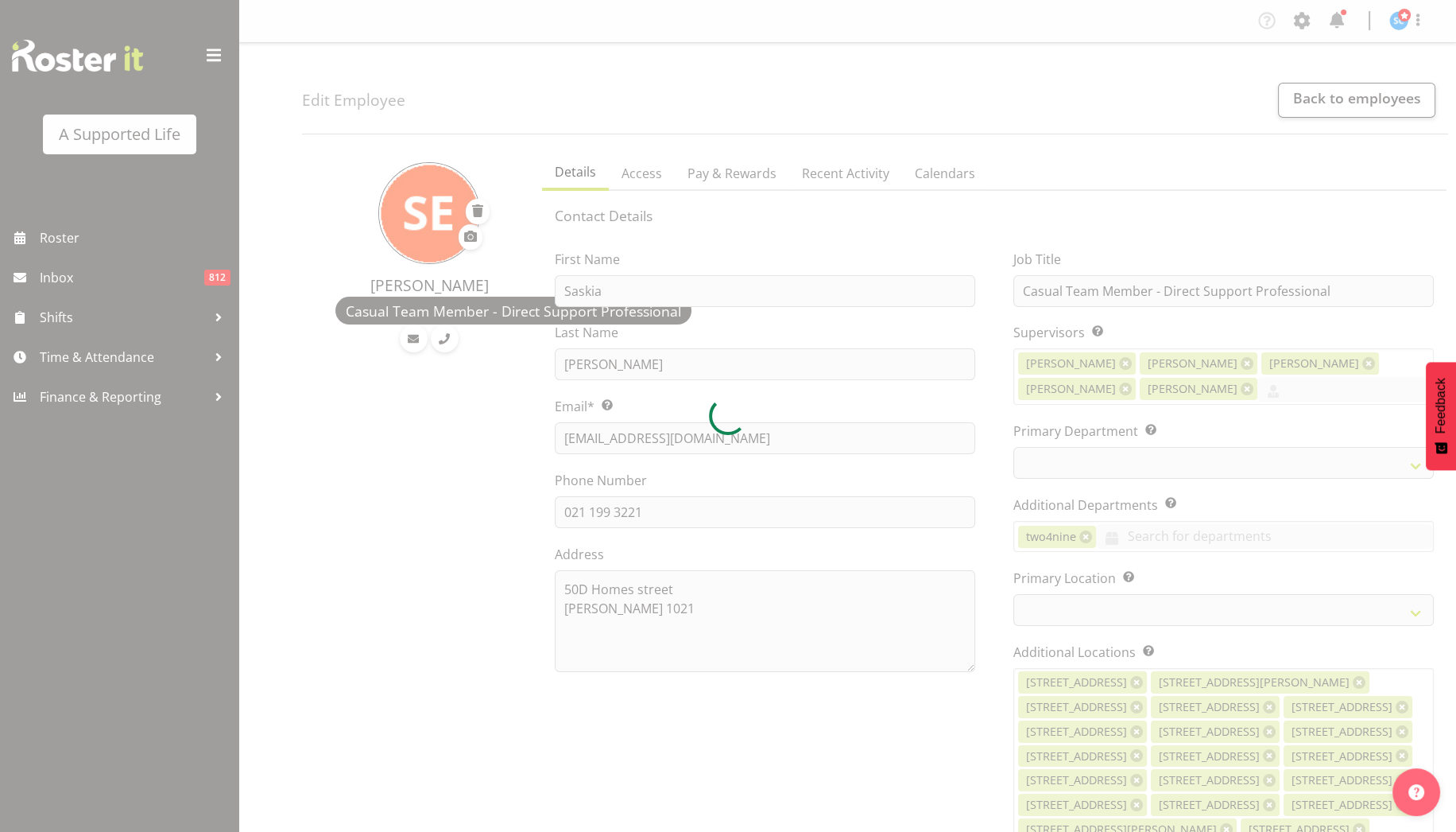
select select
select select "564"
select select "923"
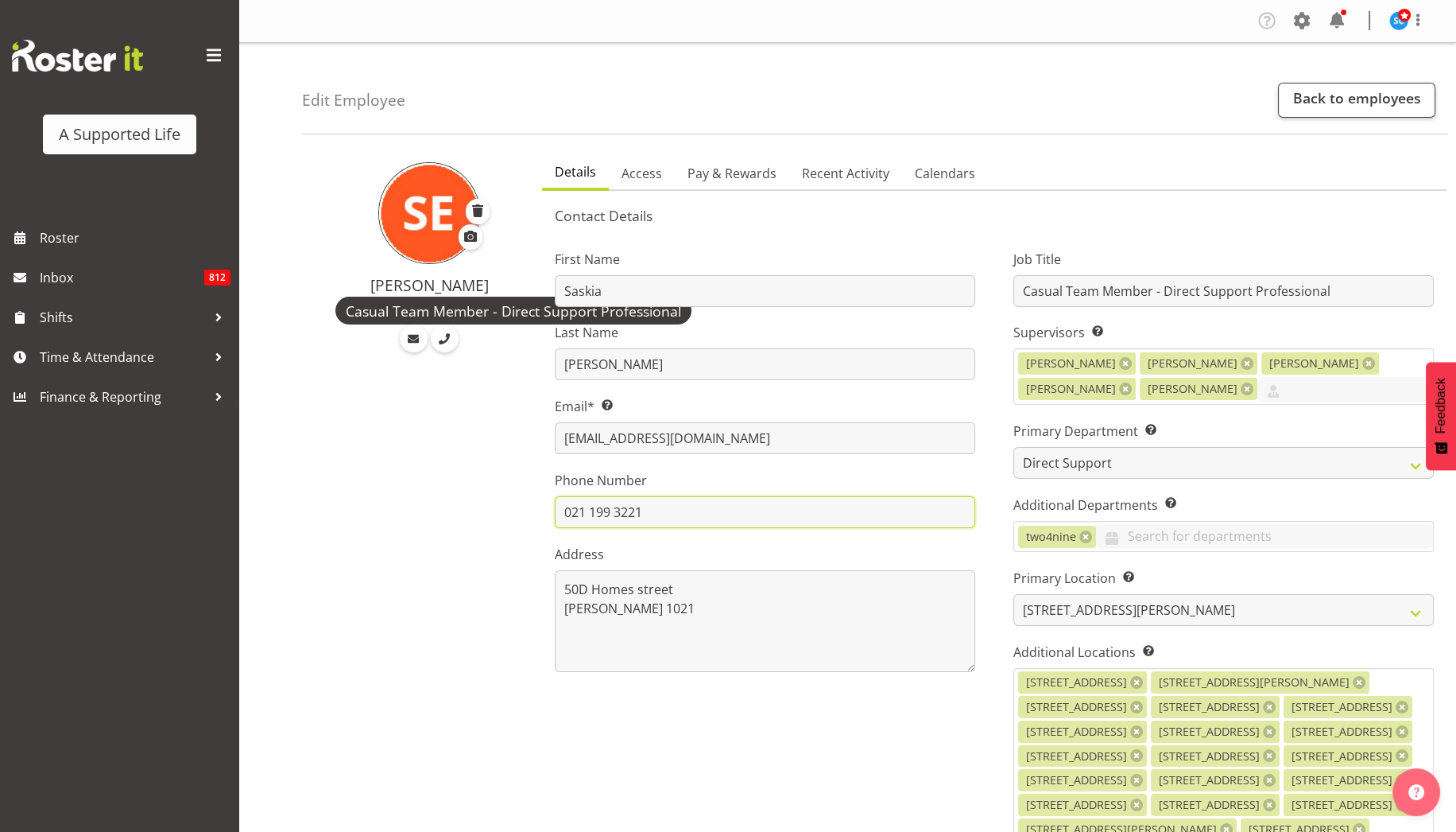
drag, startPoint x: 658, startPoint y: 520, endPoint x: 560, endPoint y: 526, distance: 98.2
click at [560, 526] on input "021 199 3221" at bounding box center [764, 512] width 421 height 32
